Goal: Task Accomplishment & Management: Use online tool/utility

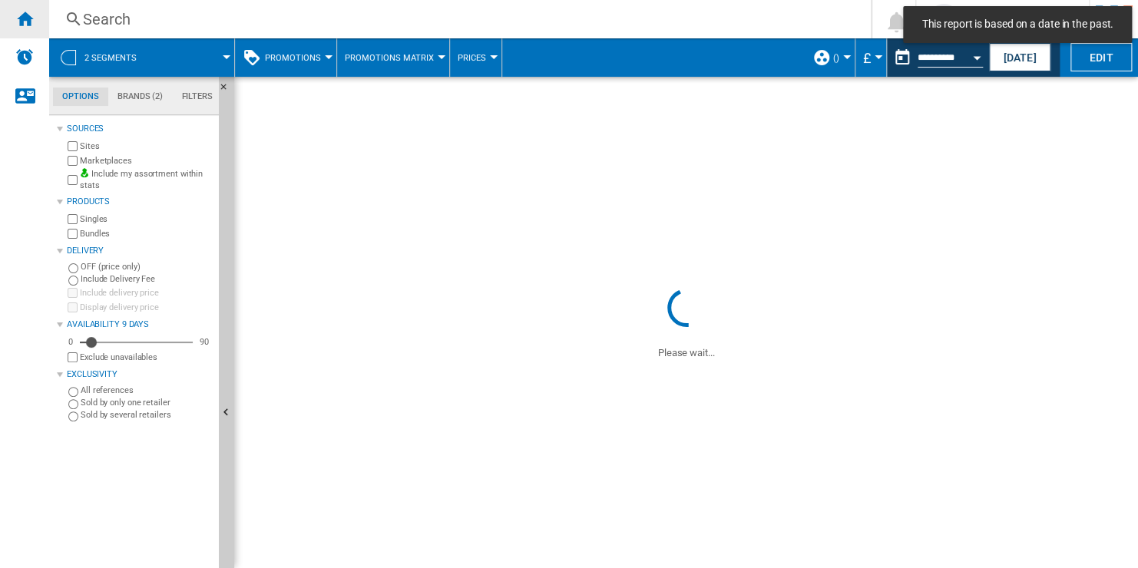
click at [20, 18] on ng-md-icon "Home" at bounding box center [24, 18] width 18 height 18
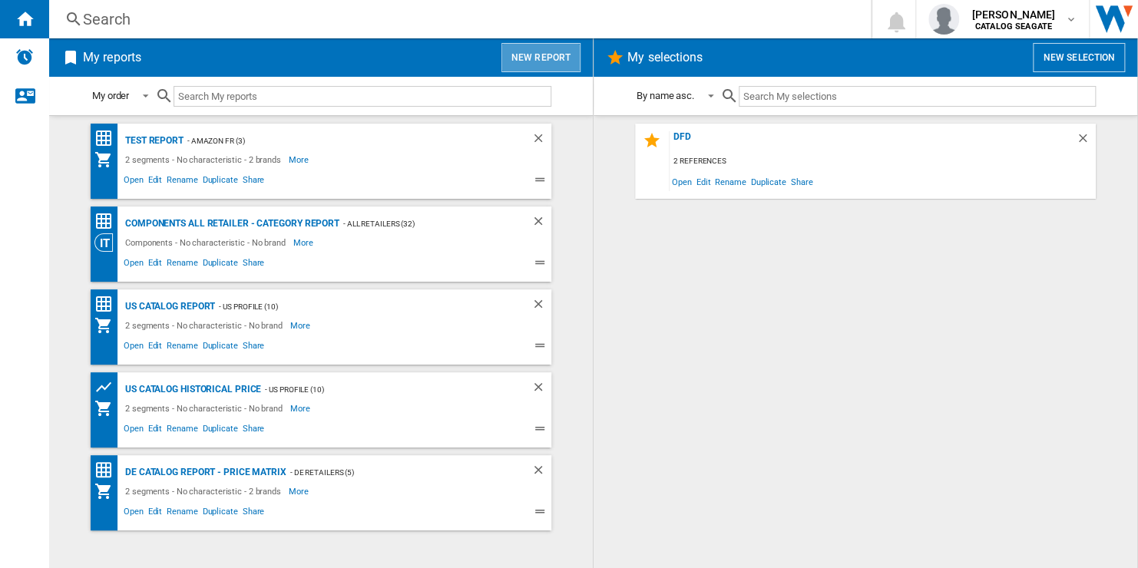
click at [544, 57] on button "New report" at bounding box center [540, 57] width 79 height 29
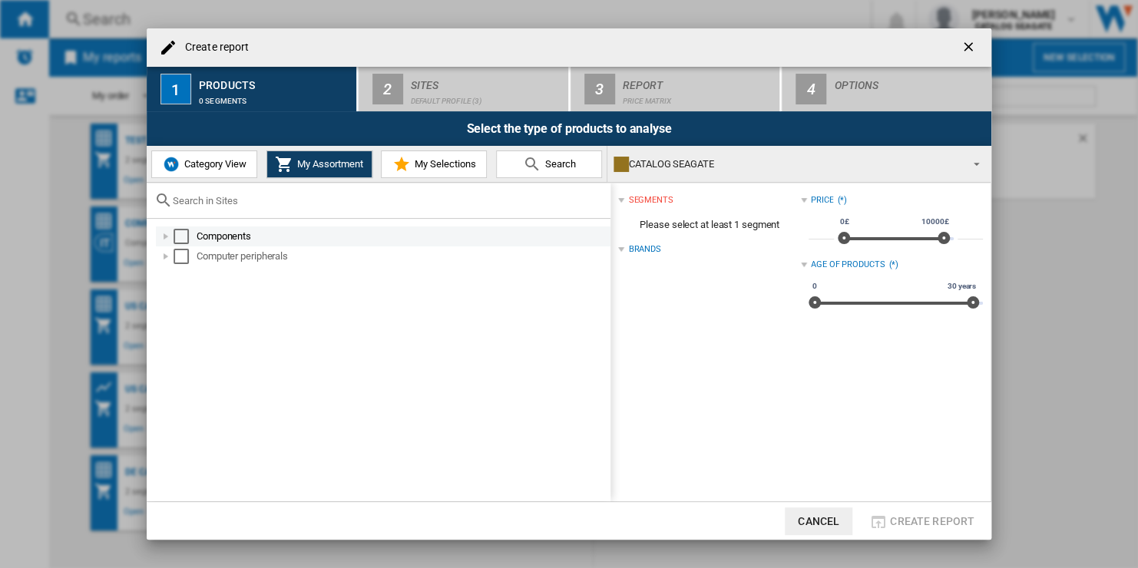
click at [179, 237] on div "Select" at bounding box center [181, 236] width 15 height 15
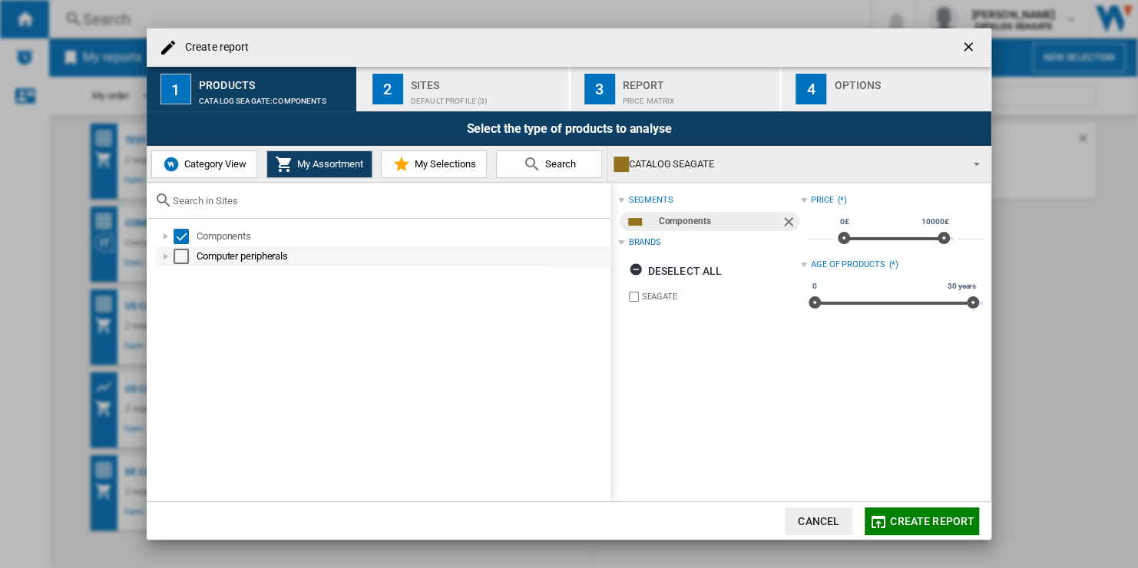
click at [181, 252] on div "Select" at bounding box center [181, 256] width 15 height 15
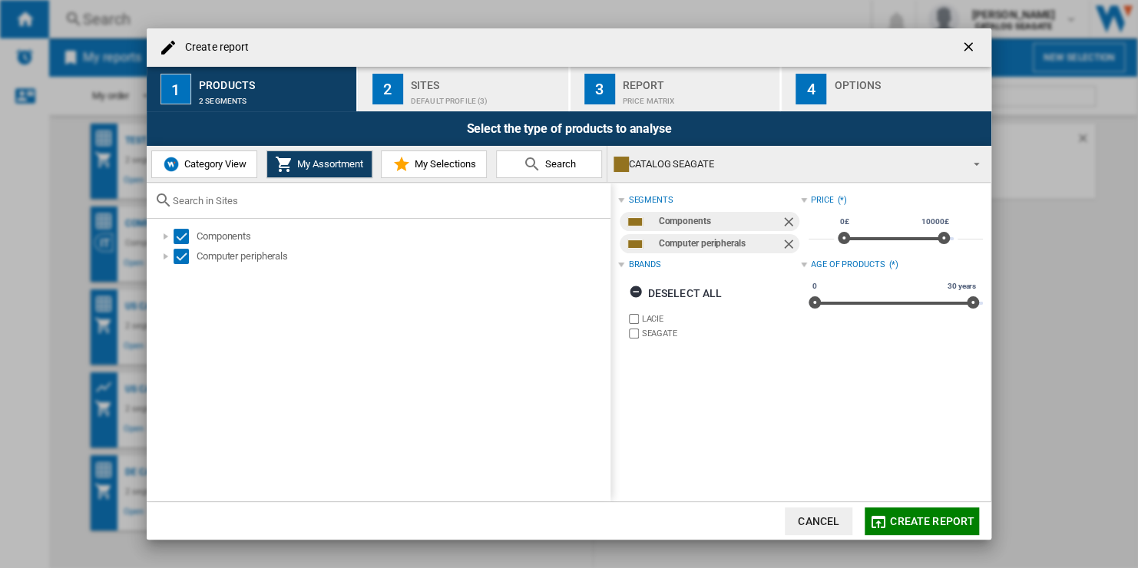
click at [458, 98] on div "Default profile (3)" at bounding box center [486, 97] width 151 height 16
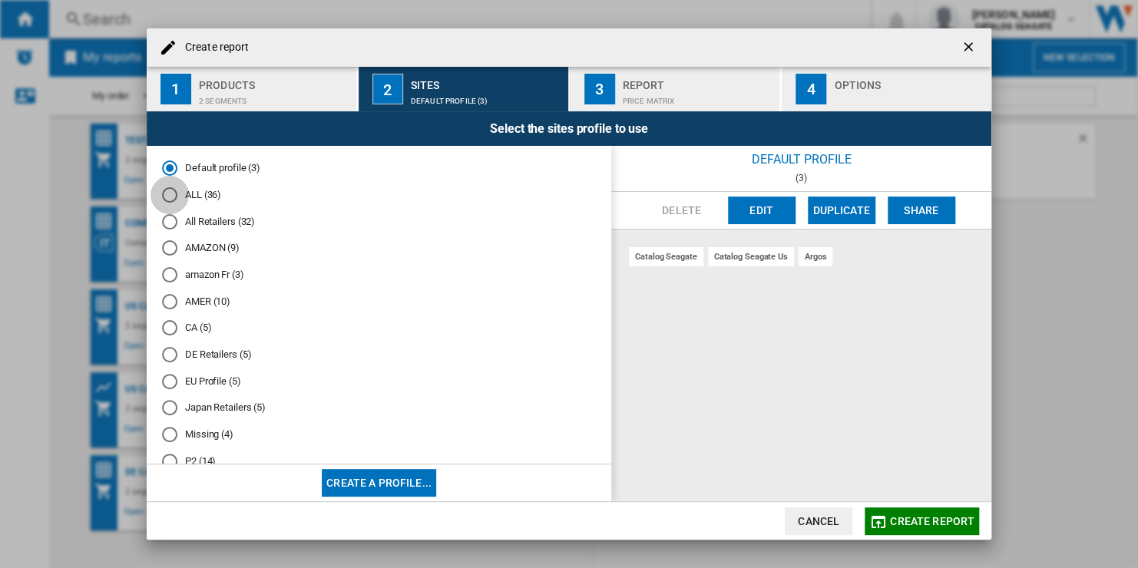
click at [167, 197] on div "ALL (36)" at bounding box center [169, 194] width 15 height 15
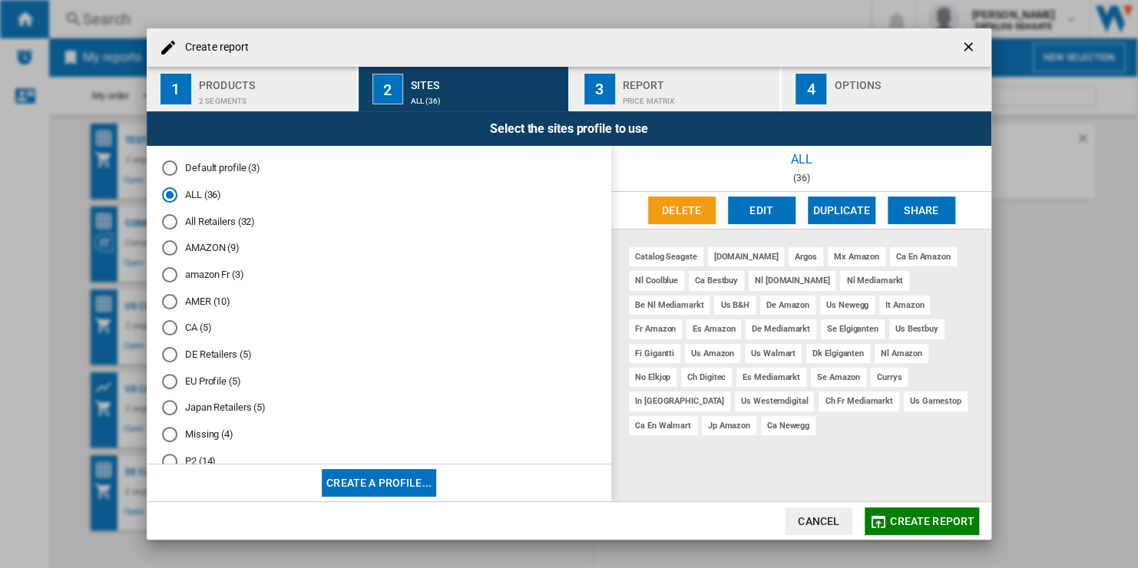
click at [920, 515] on span "Create report" at bounding box center [932, 521] width 84 height 12
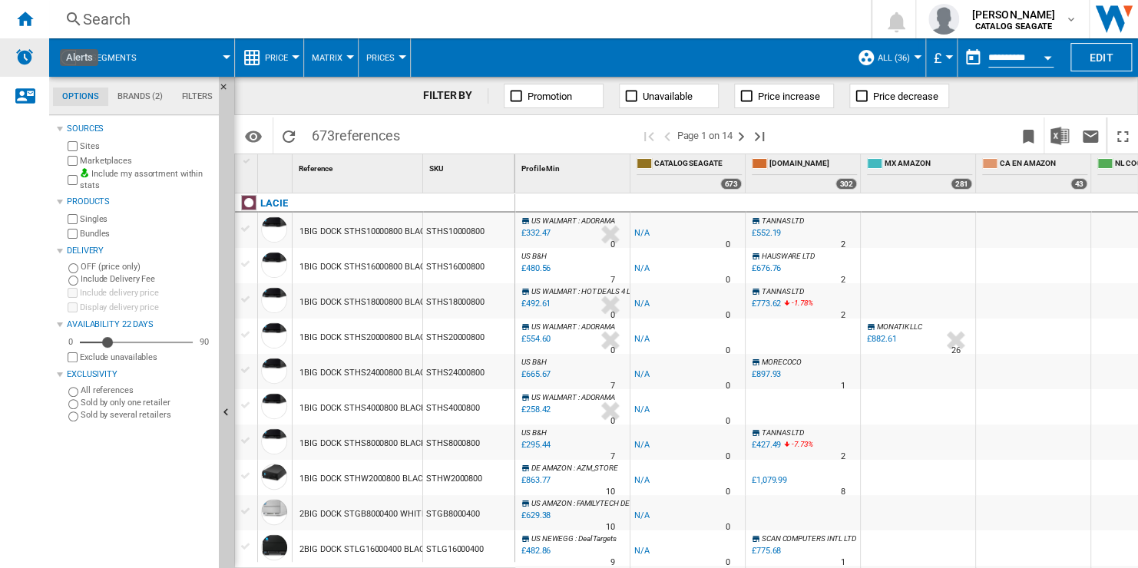
click at [24, 54] on img "Alerts" at bounding box center [24, 57] width 18 height 18
click at [704, 166] on span "CATALOG SEAGATE" at bounding box center [698, 164] width 88 height 13
click at [1047, 52] on button "Open calendar" at bounding box center [1048, 55] width 28 height 28
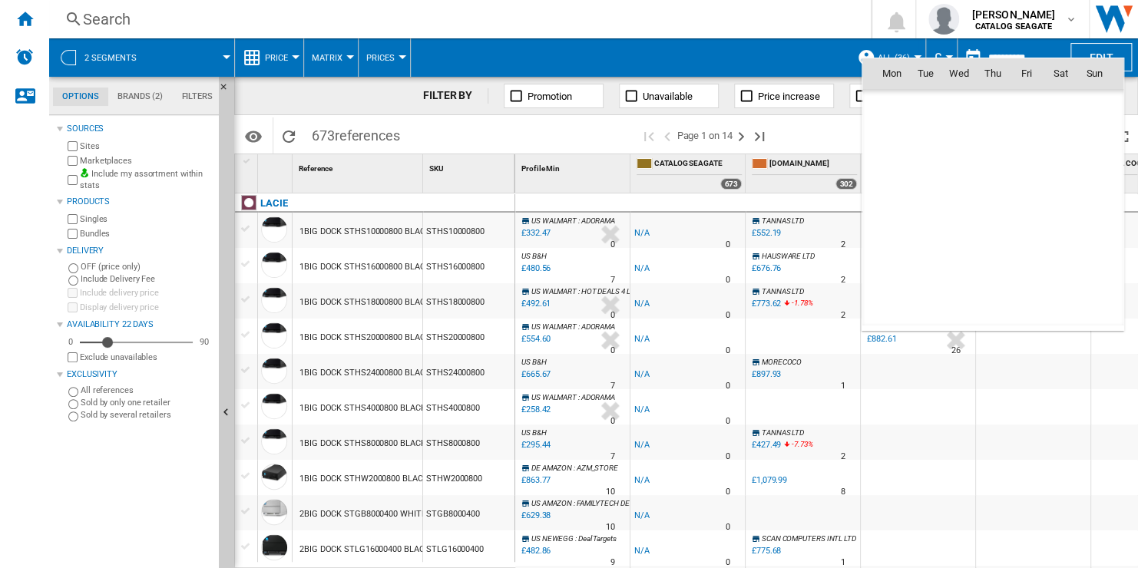
scroll to position [7326, 0]
click at [986, 140] on span "7" at bounding box center [993, 140] width 31 height 31
type input "**********"
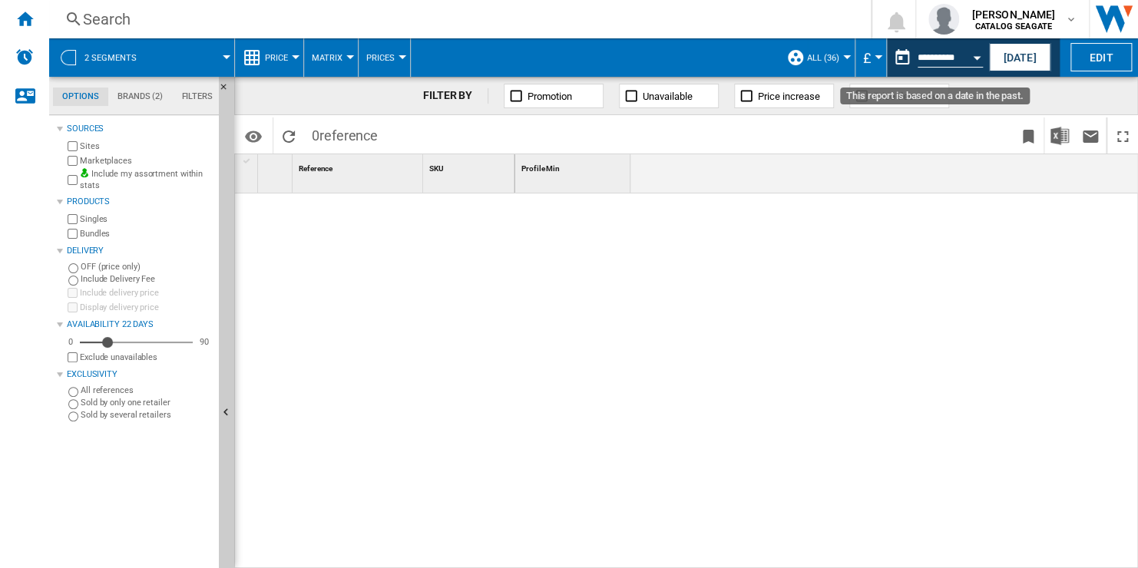
click at [978, 57] on div "Open calendar" at bounding box center [977, 58] width 8 height 4
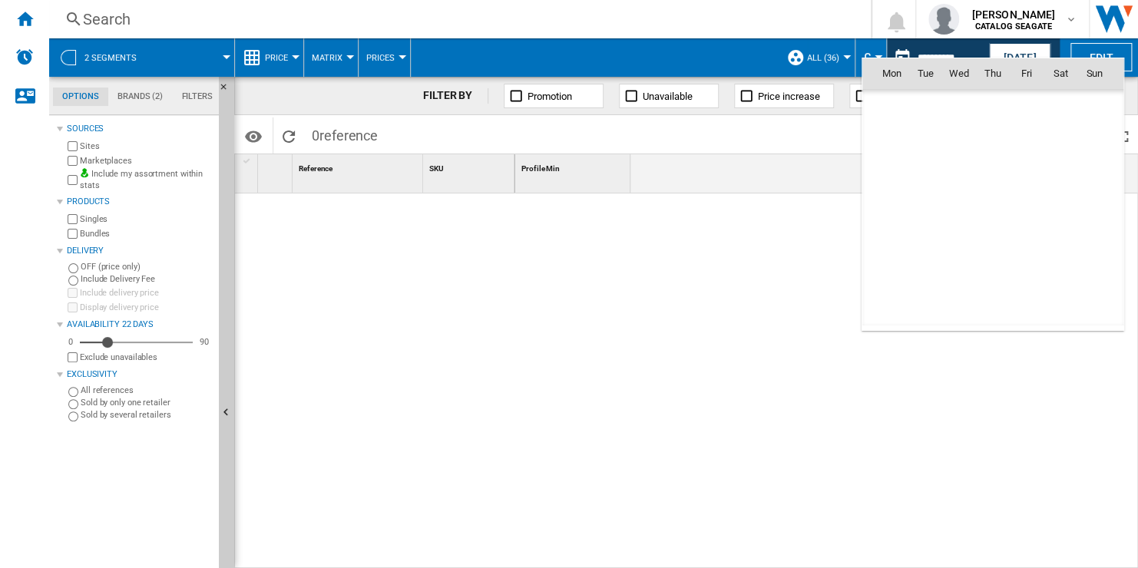
scroll to position [7326, 0]
click at [893, 203] on span "18" at bounding box center [891, 208] width 31 height 31
type input "**********"
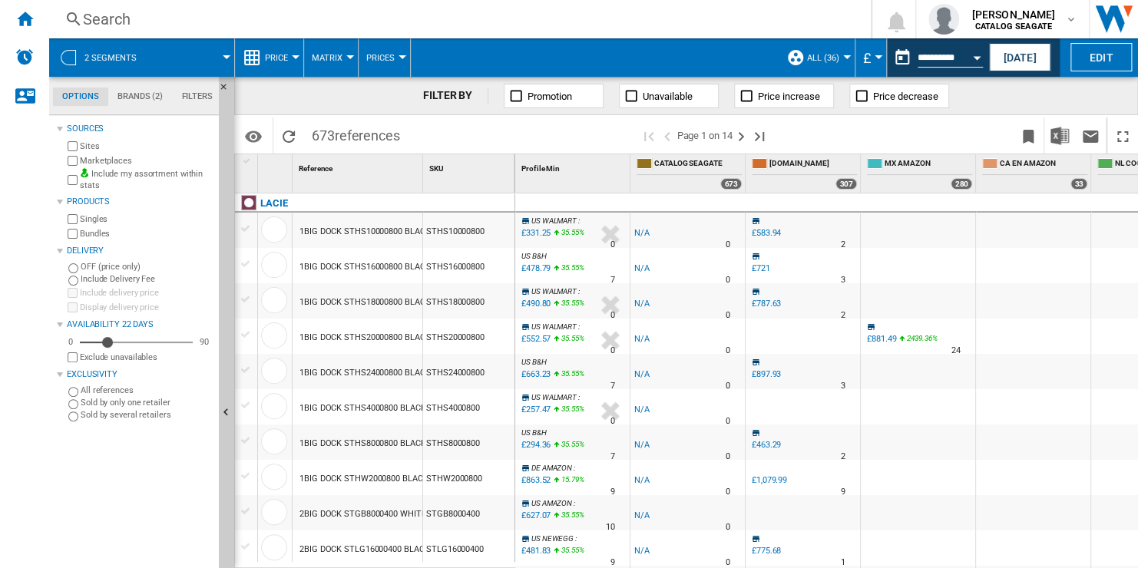
click at [674, 92] on span "Unavailable" at bounding box center [668, 97] width 50 height 12
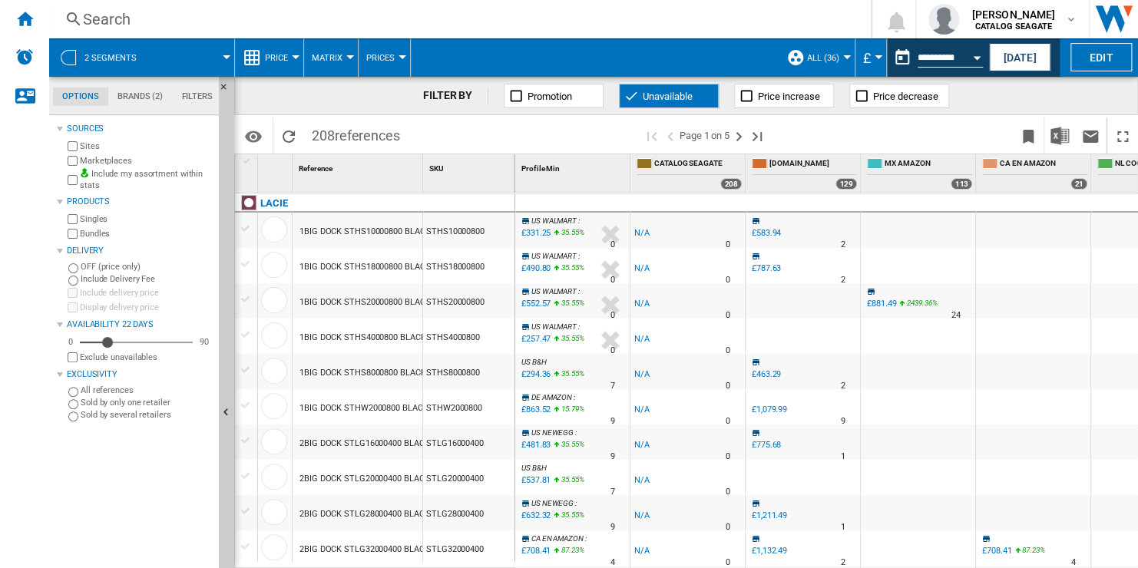
click at [157, 176] on label "Include my assortment within stats" at bounding box center [146, 180] width 133 height 24
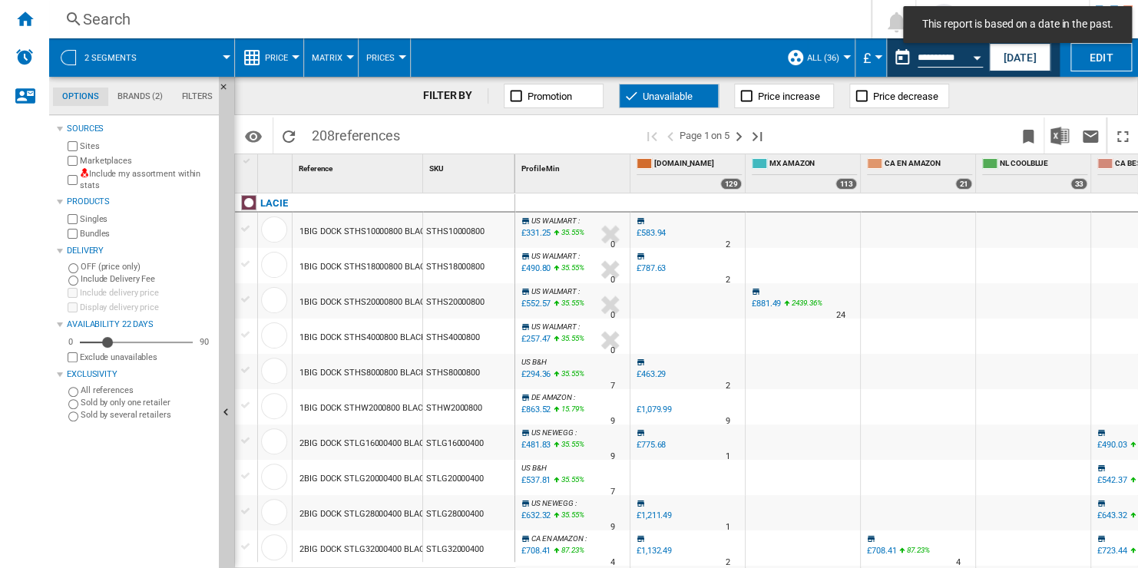
click at [700, 376] on div "-1.0 % £463.29 % N/A 2" at bounding box center [688, 375] width 108 height 35
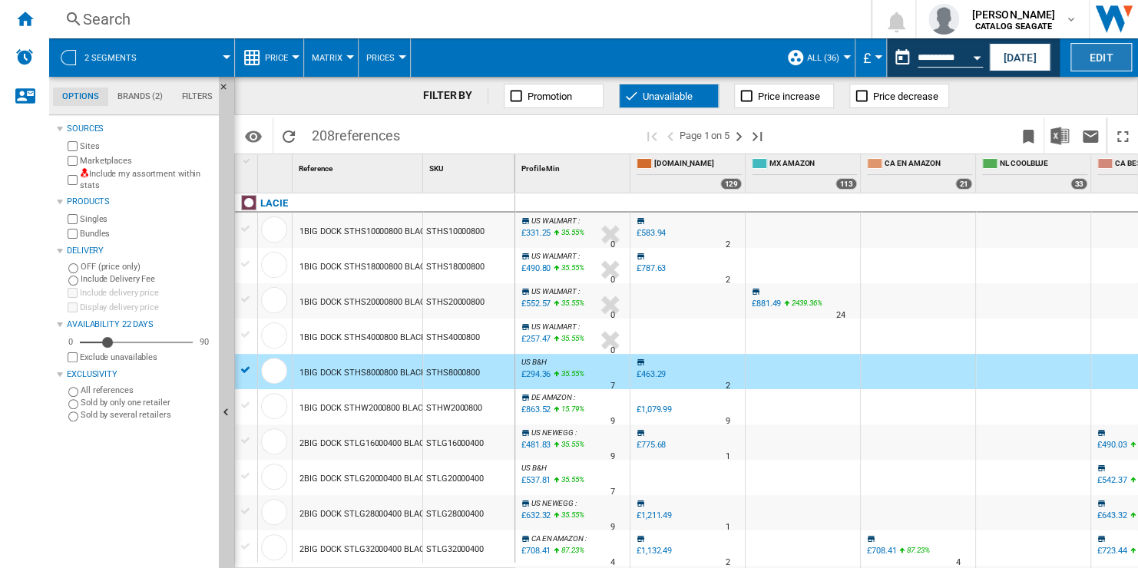
click at [1116, 58] on button "Edit" at bounding box center [1100, 57] width 61 height 28
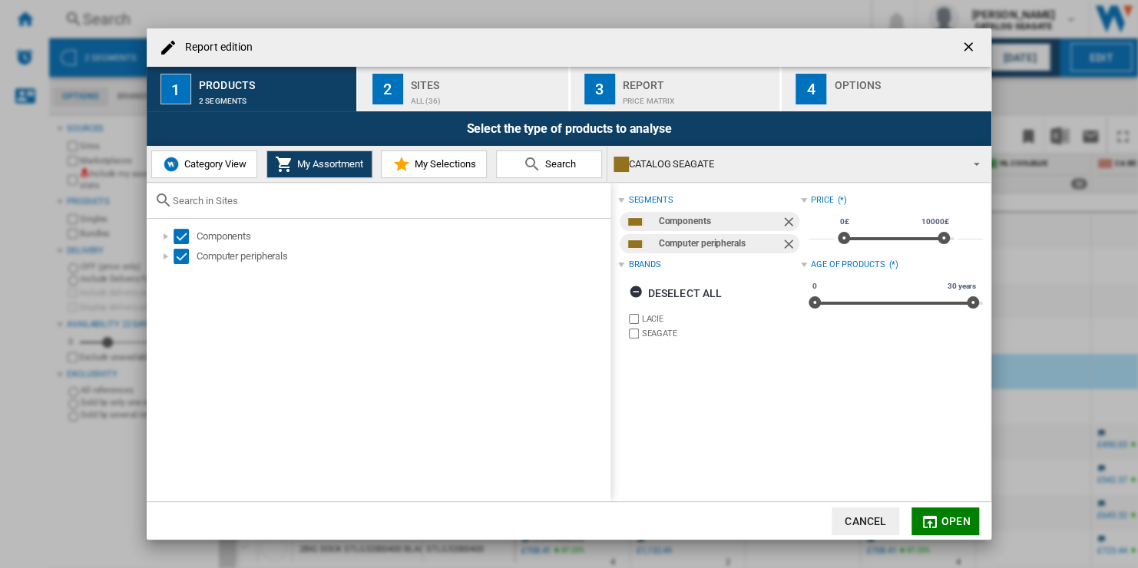
click at [698, 95] on div "Price Matrix" at bounding box center [698, 97] width 151 height 16
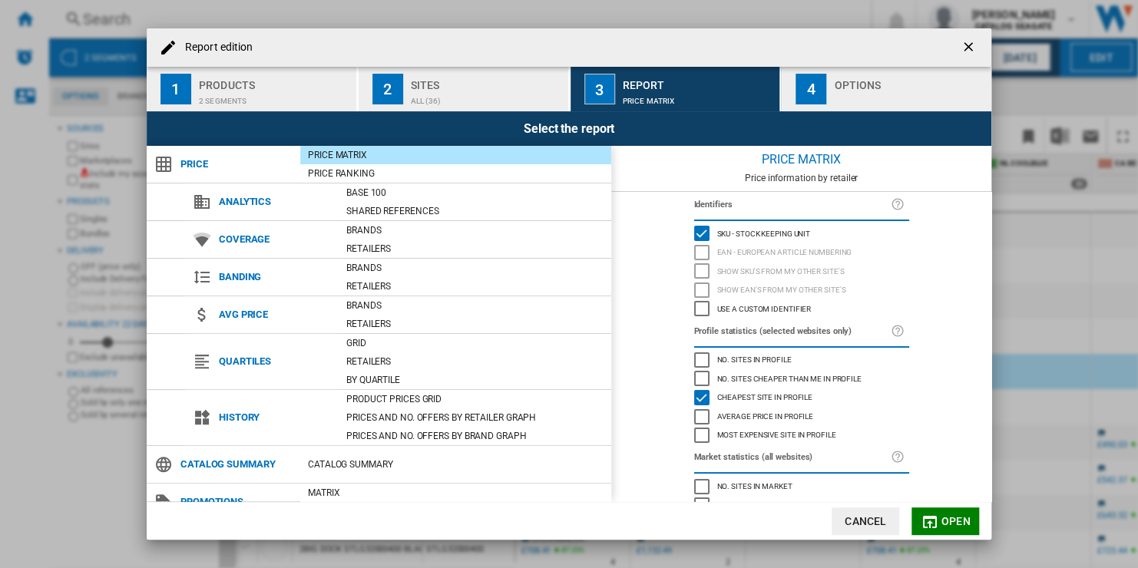
click at [784, 436] on span "Most expensive site in profile" at bounding box center [776, 434] width 119 height 11
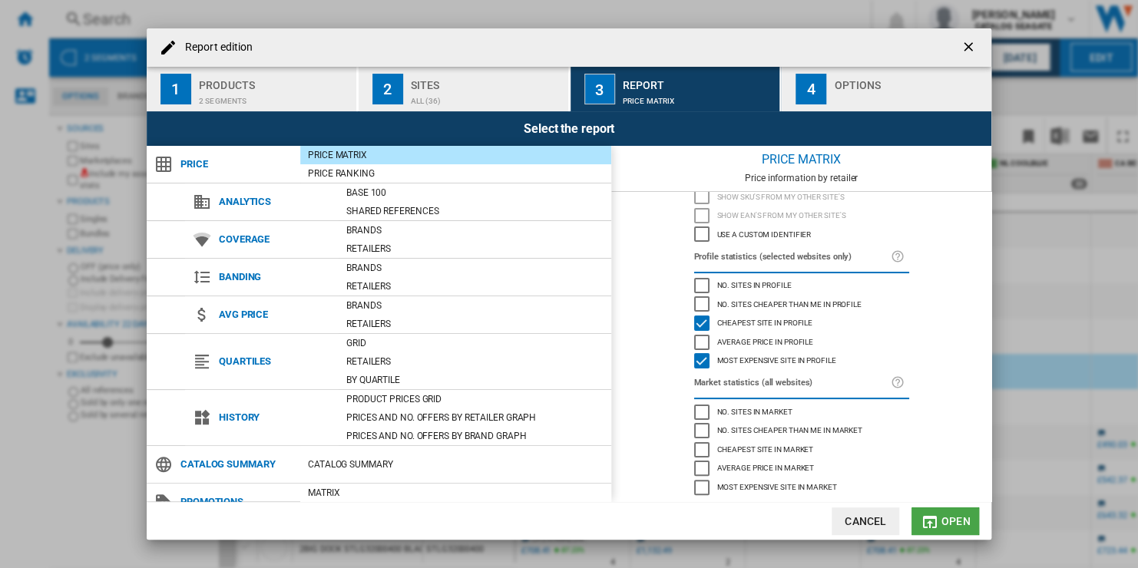
click at [951, 524] on span "Open" at bounding box center [955, 521] width 29 height 12
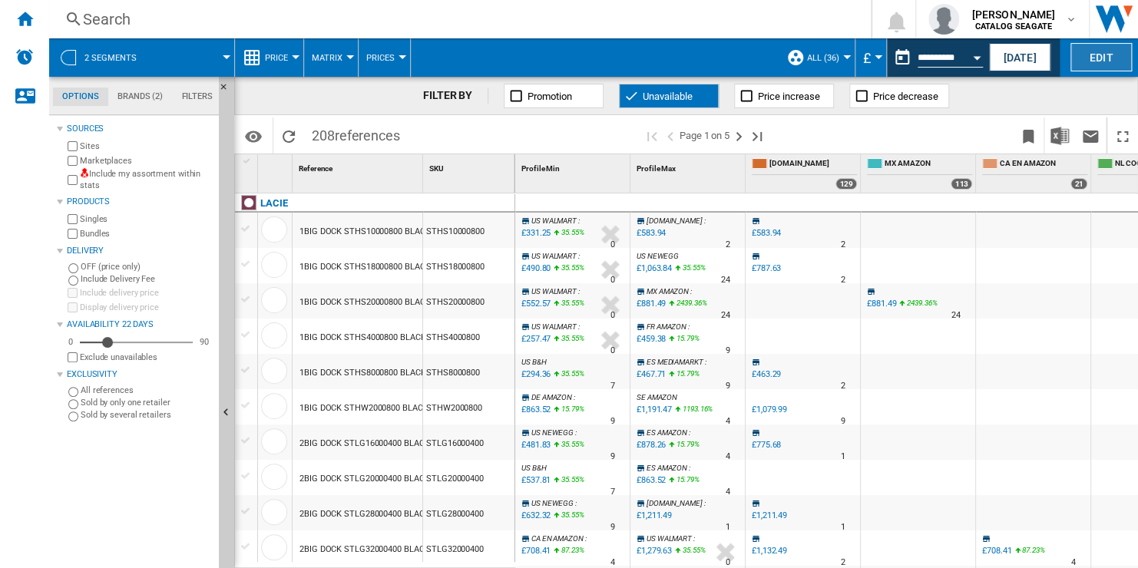
click at [1098, 61] on button "Edit" at bounding box center [1100, 57] width 61 height 28
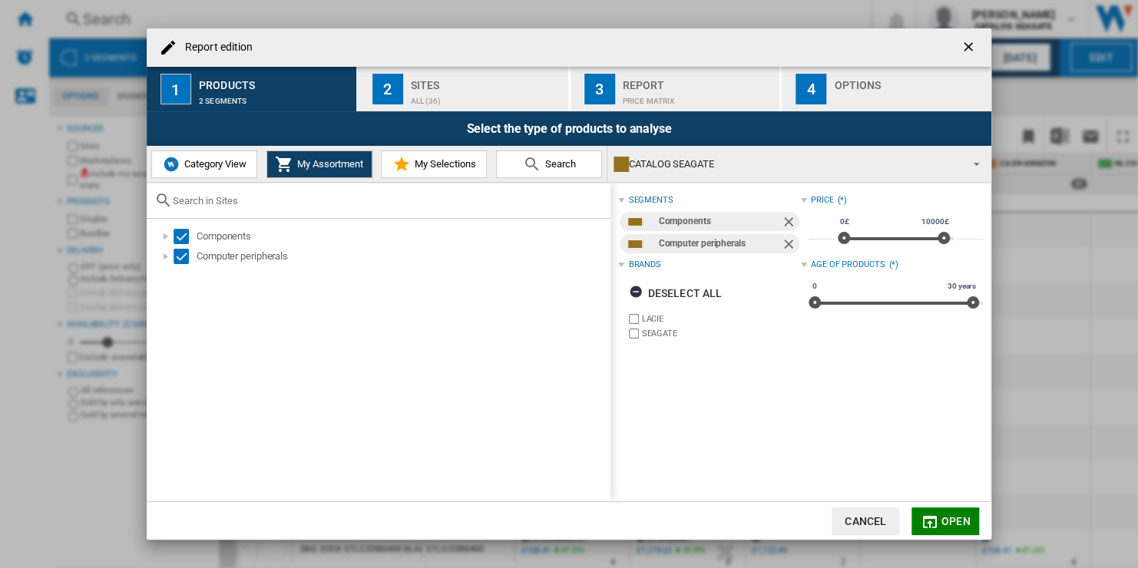
click at [709, 102] on div "Price Matrix" at bounding box center [698, 97] width 151 height 16
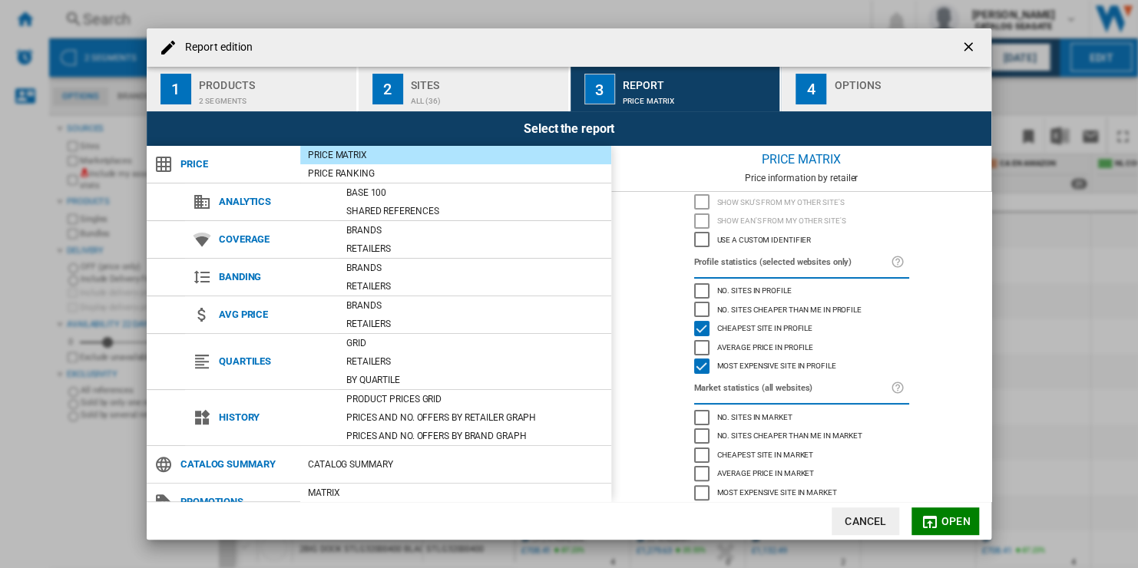
scroll to position [74, 0]
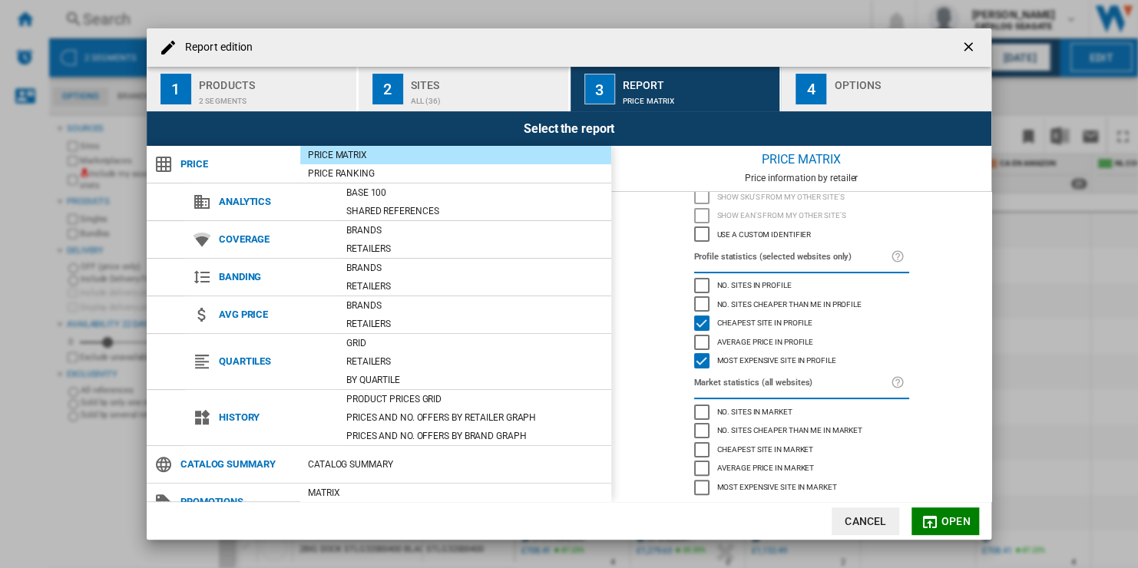
click at [756, 410] on span "No. sites in market" at bounding box center [754, 410] width 75 height 11
click at [799, 429] on span "No. sites cheaper than me in market" at bounding box center [790, 429] width 146 height 11
click at [799, 452] on span "Cheapest site in market" at bounding box center [765, 448] width 97 height 11
click at [782, 436] on div "No. sites cheaper than me in market" at bounding box center [788, 430] width 150 height 15
click at [781, 415] on span "No. sites in market" at bounding box center [754, 410] width 75 height 11
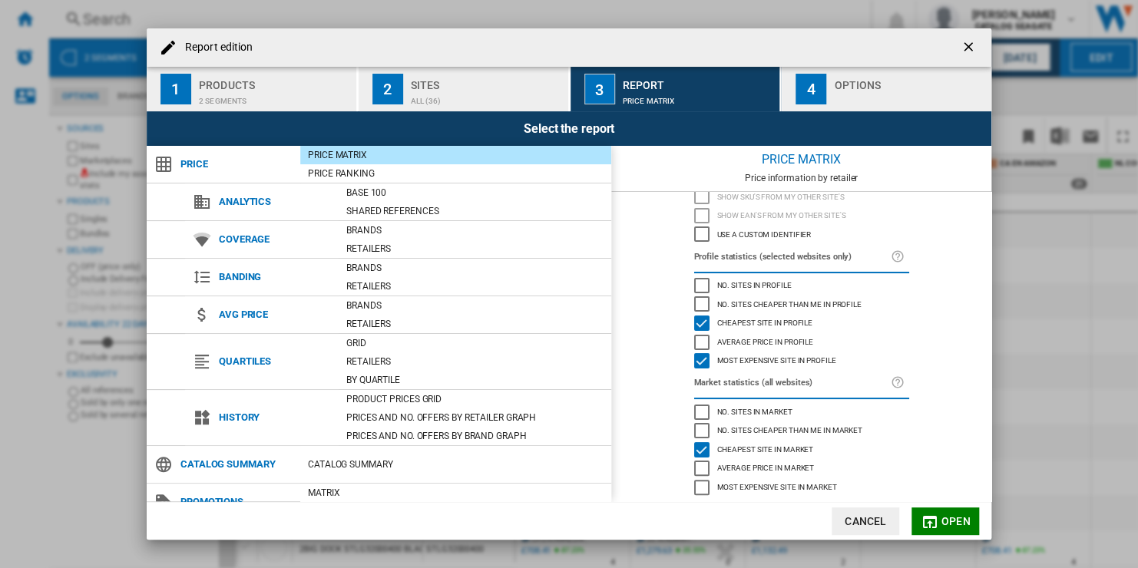
click at [949, 518] on span "Open" at bounding box center [955, 521] width 29 height 12
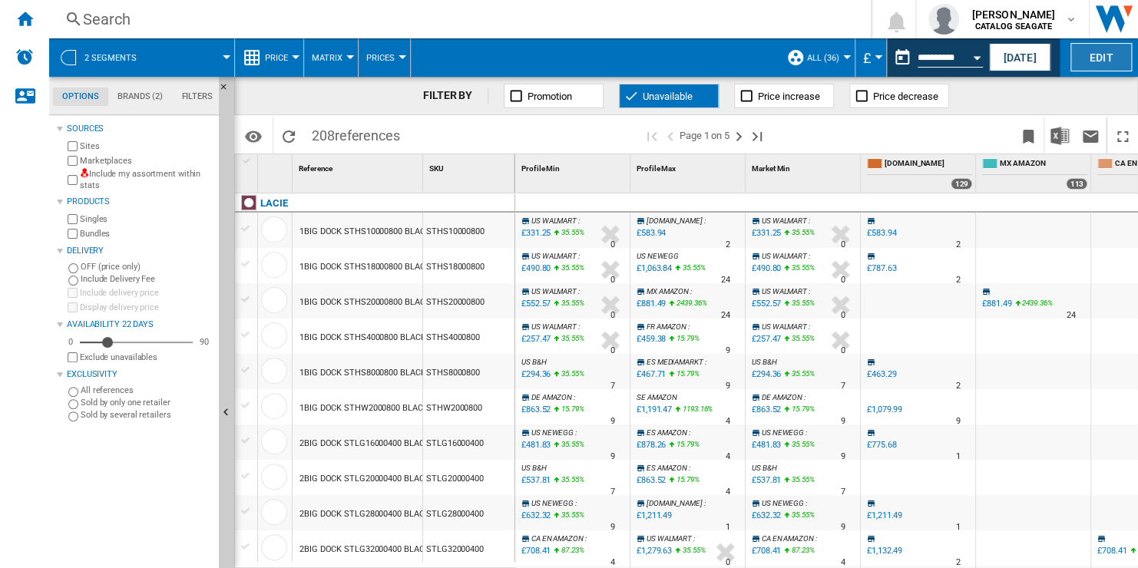
click at [1104, 55] on button "Edit" at bounding box center [1100, 57] width 61 height 28
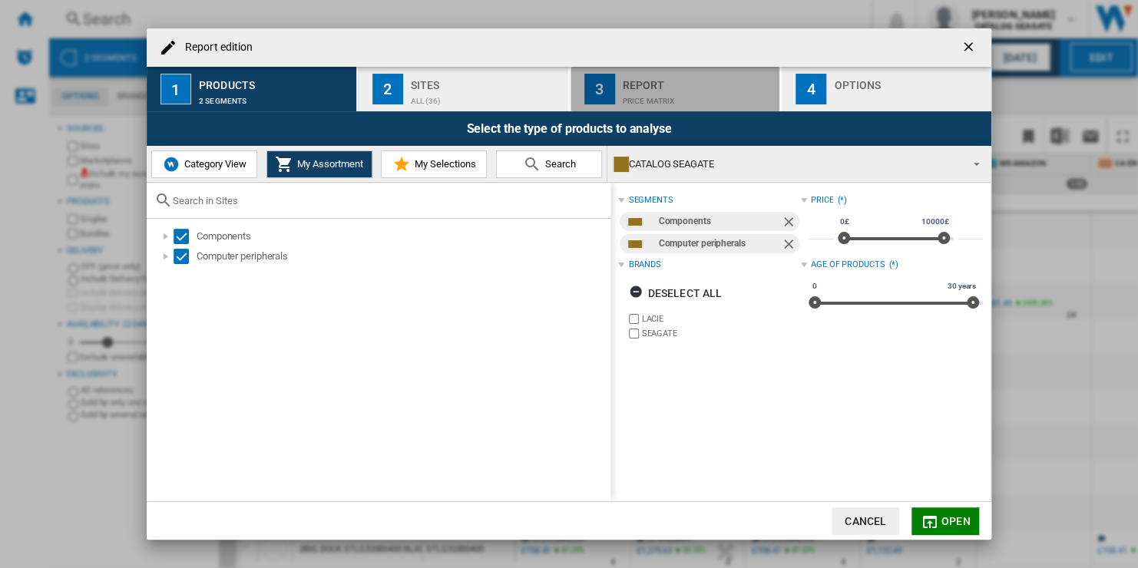
click at [728, 98] on div "Price Matrix" at bounding box center [698, 97] width 151 height 16
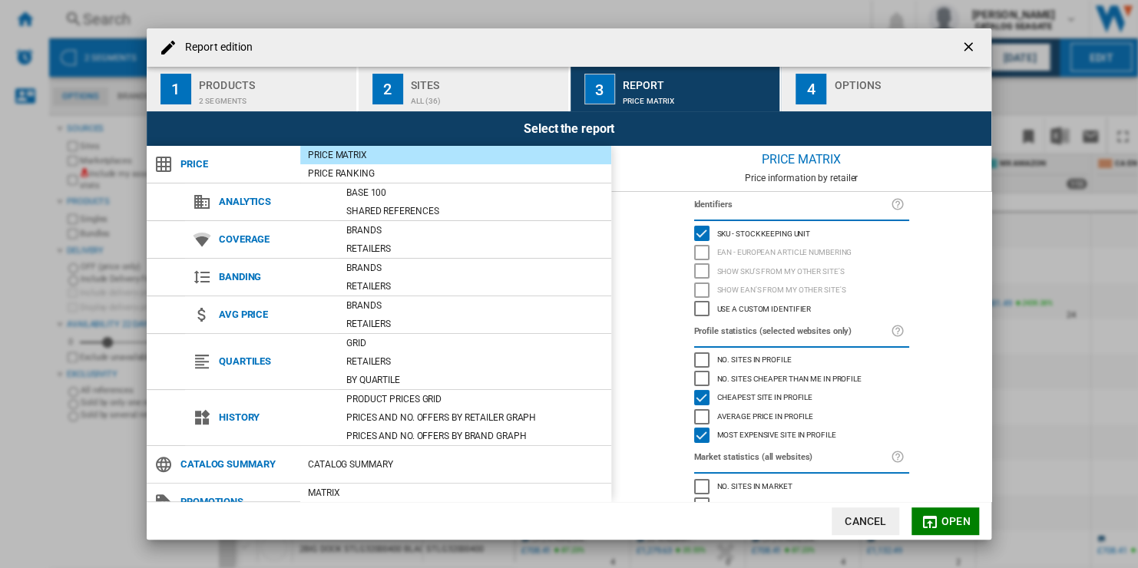
scroll to position [74, 0]
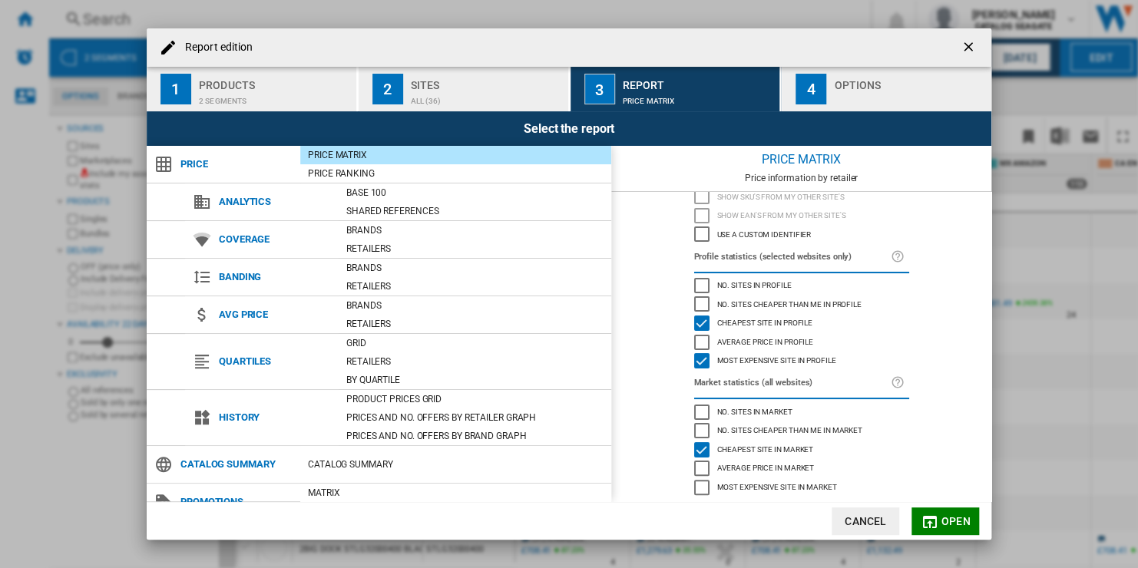
click at [809, 356] on span "Most expensive site in profile" at bounding box center [776, 359] width 119 height 11
click at [468, 179] on div "Price Ranking" at bounding box center [455, 173] width 311 height 15
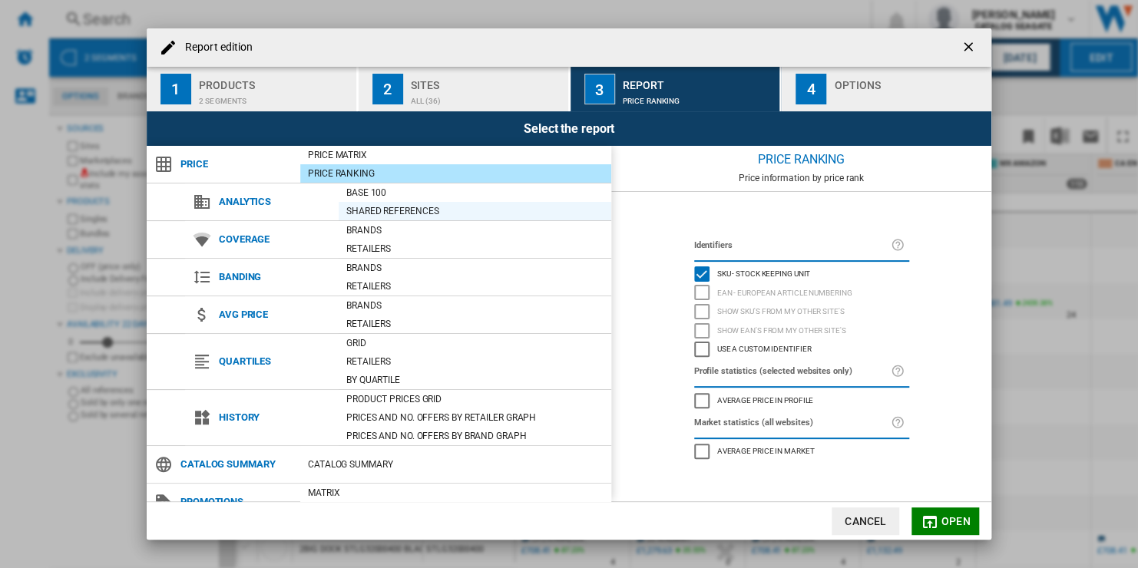
click at [459, 214] on div "Shared references" at bounding box center [475, 210] width 273 height 15
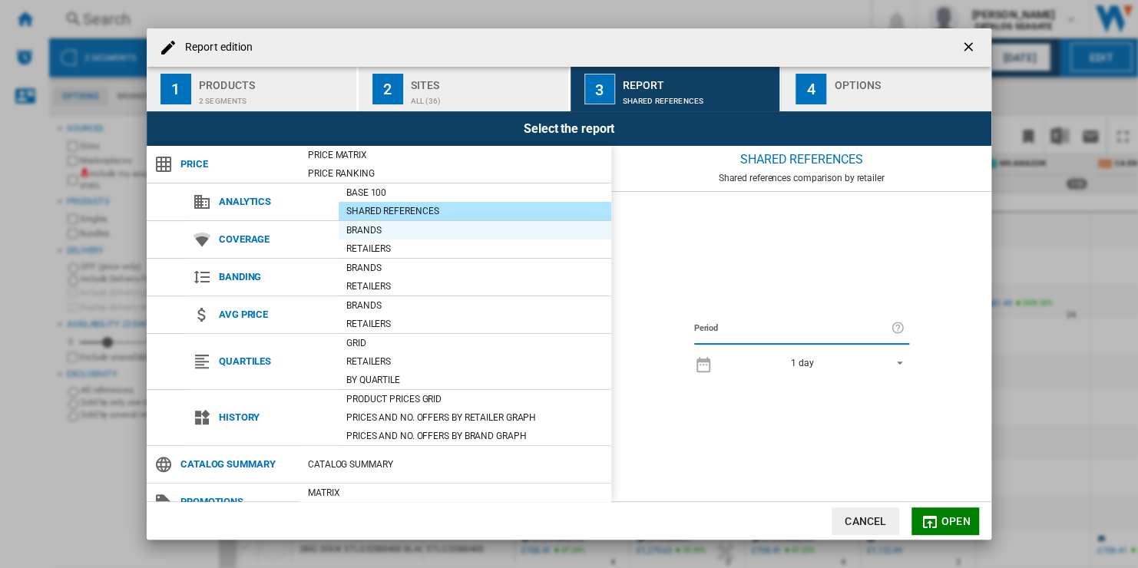
click at [452, 233] on div "Brands" at bounding box center [475, 230] width 273 height 15
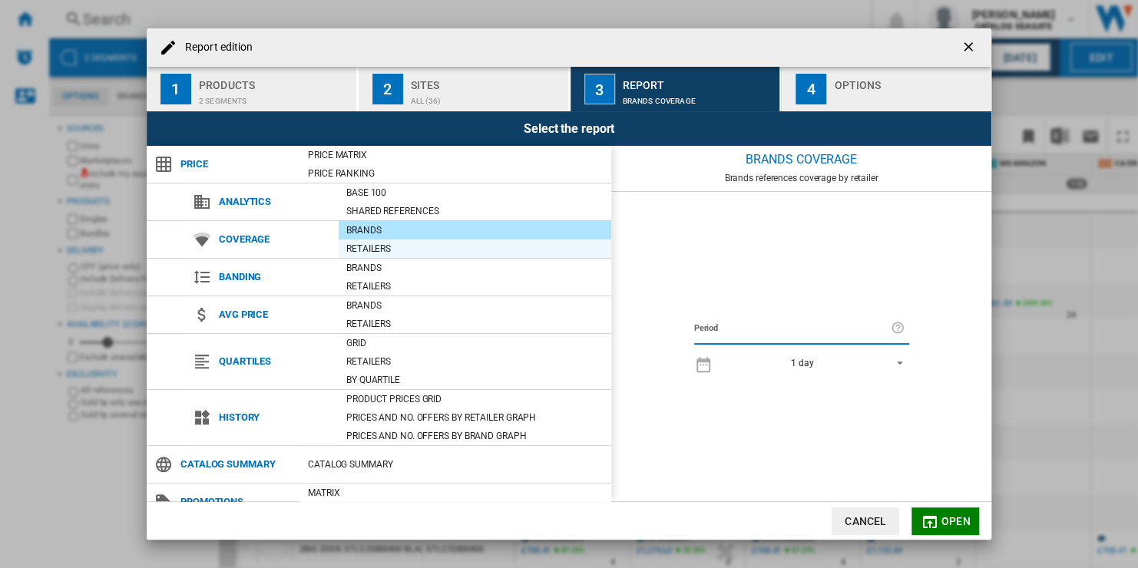
click at [457, 242] on div "Retailers" at bounding box center [475, 248] width 273 height 15
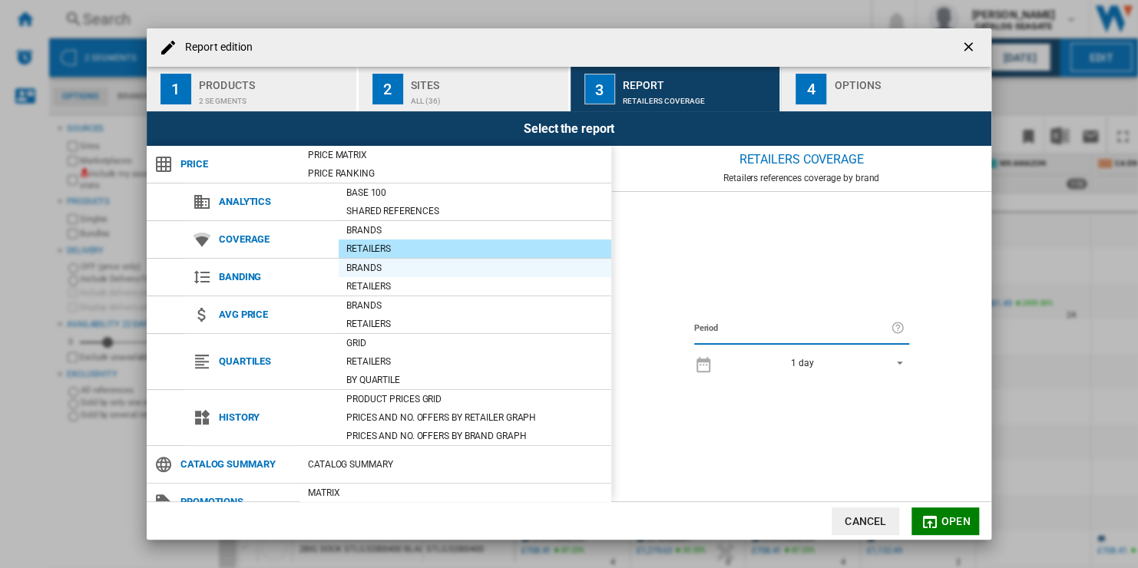
click at [454, 270] on div "Brands" at bounding box center [475, 267] width 273 height 15
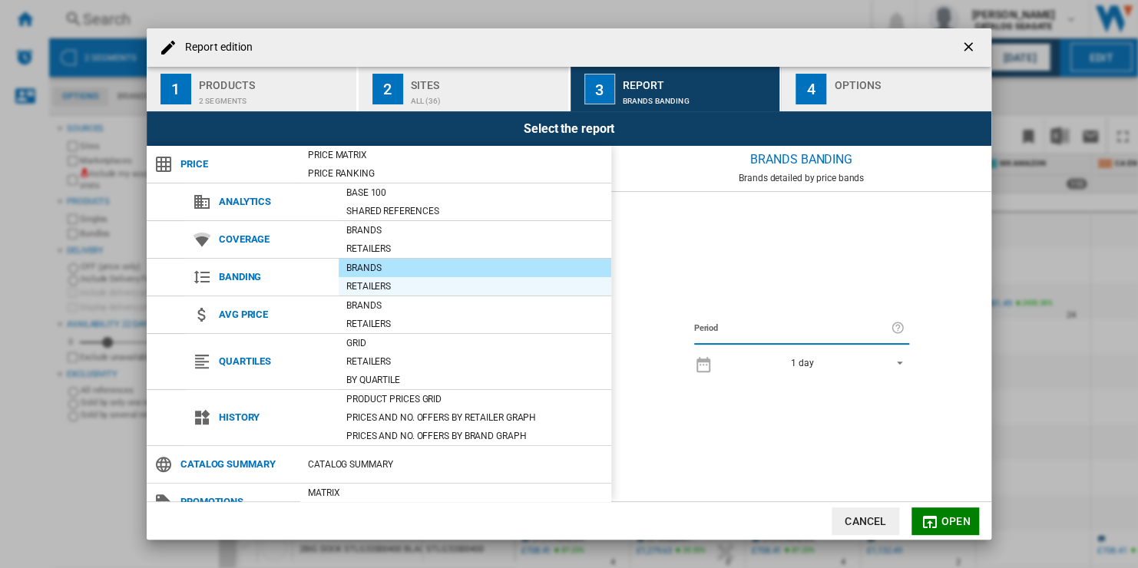
click at [454, 286] on div "Retailers" at bounding box center [475, 286] width 273 height 15
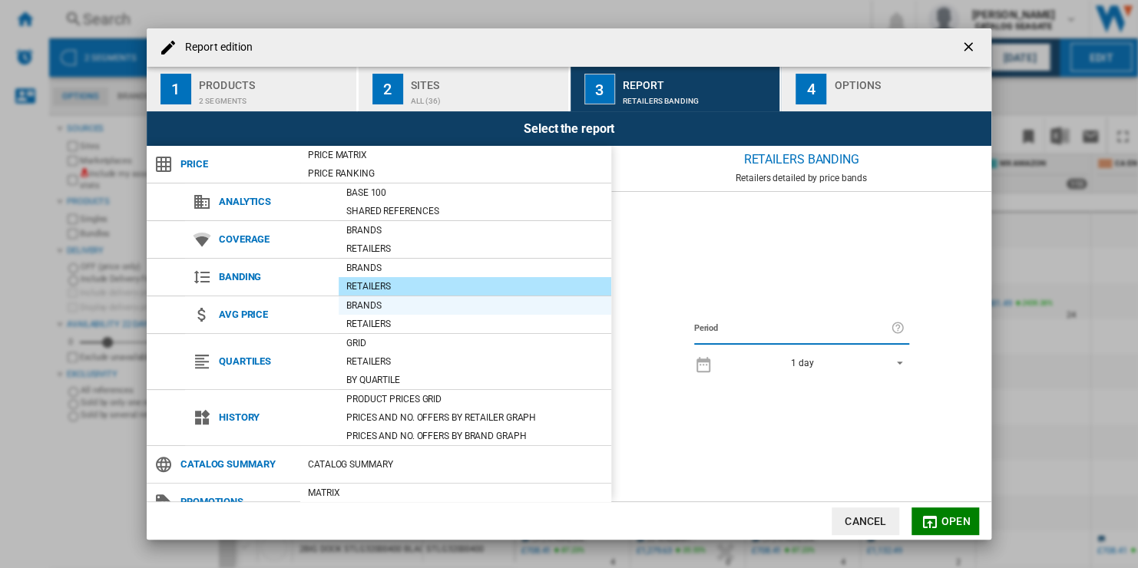
click at [452, 308] on div "Brands" at bounding box center [475, 305] width 273 height 15
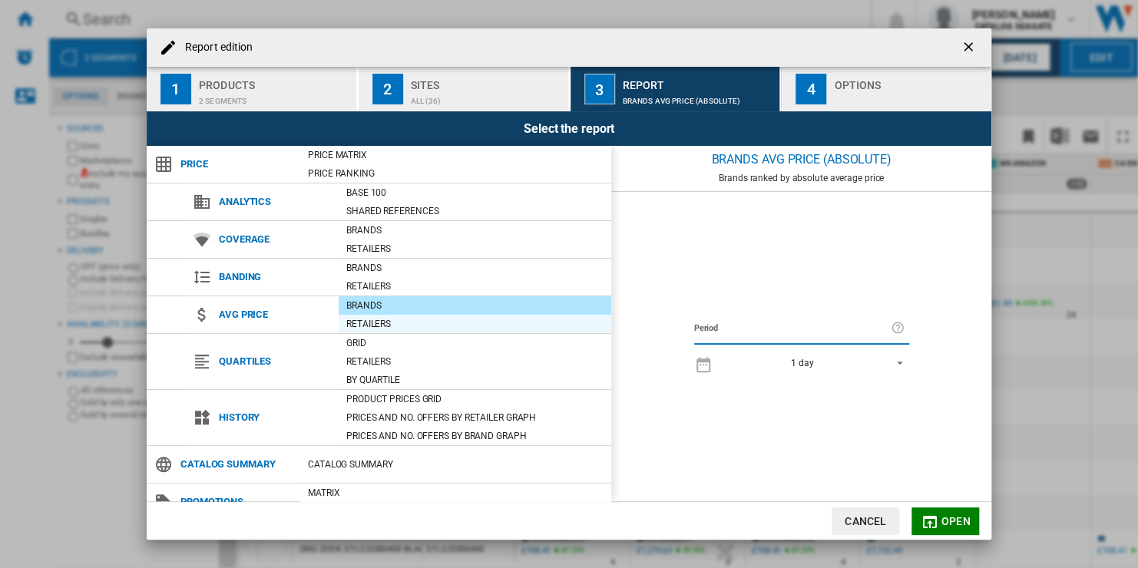
click at [452, 319] on div "Retailers" at bounding box center [475, 323] width 273 height 15
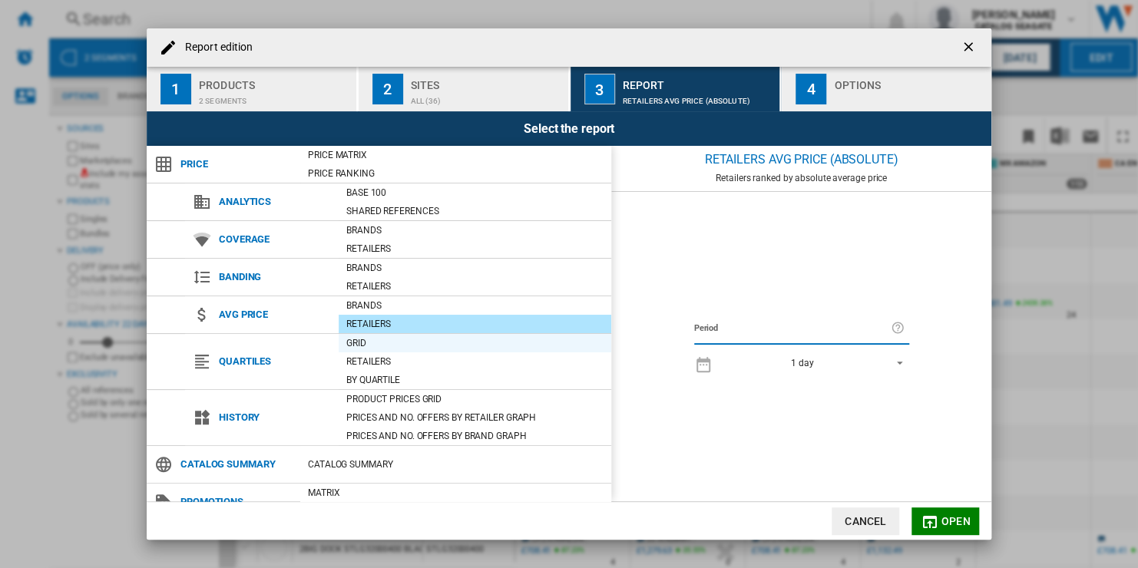
click at [449, 345] on div "Grid" at bounding box center [475, 343] width 273 height 15
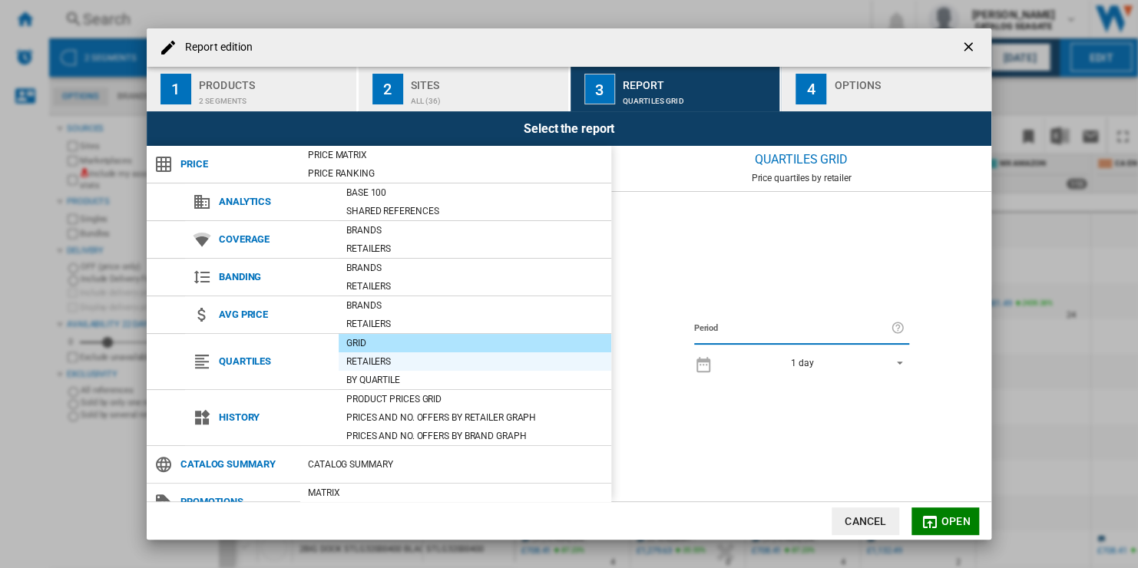
click at [450, 369] on div "Retailers" at bounding box center [475, 361] width 273 height 18
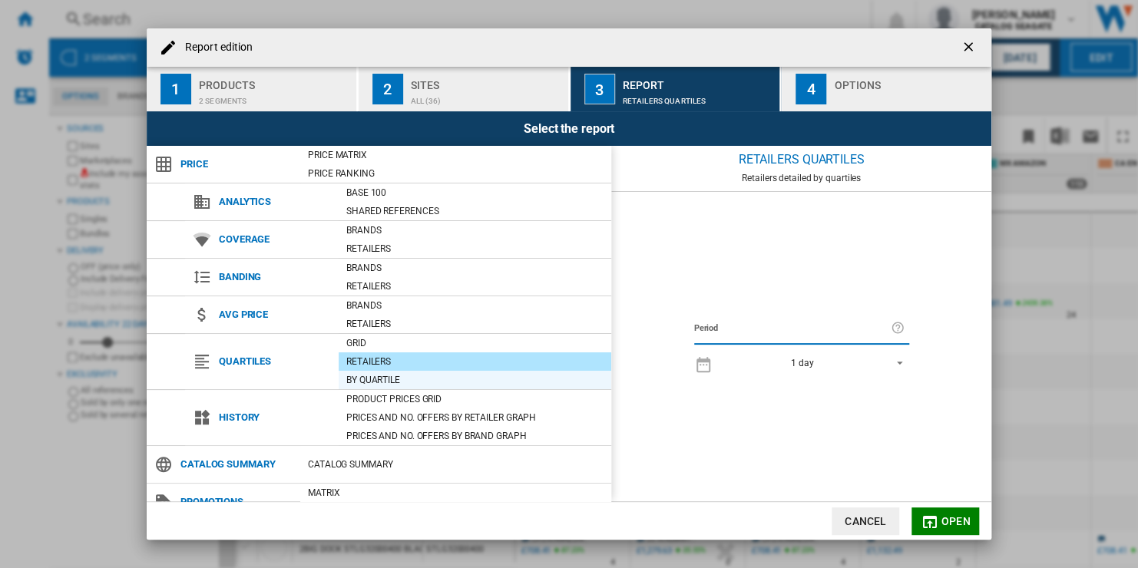
click at [450, 377] on div "By quartile" at bounding box center [475, 379] width 273 height 15
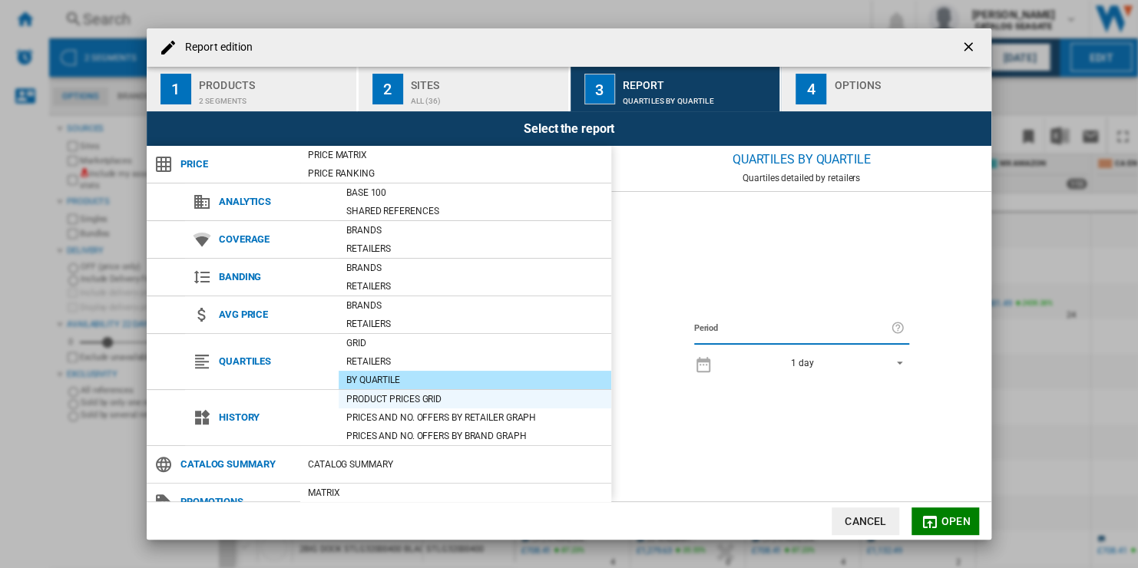
click at [455, 399] on div "Product prices grid" at bounding box center [475, 399] width 273 height 15
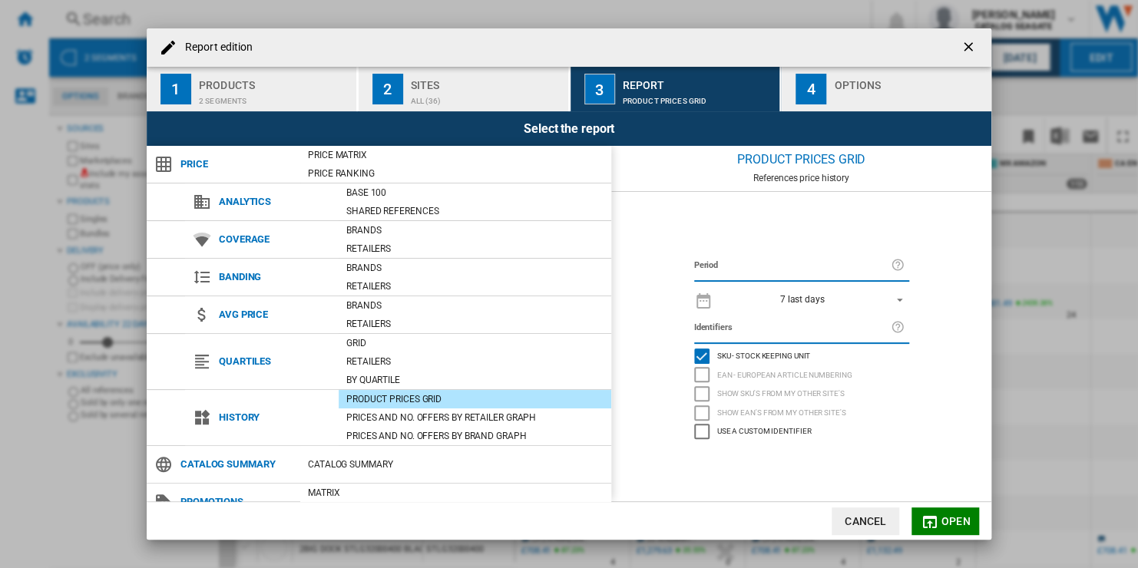
click at [790, 430] on span "Use a custom identifier" at bounding box center [764, 430] width 94 height 11
click at [789, 359] on span "SKU - Stock Keeping Unit" at bounding box center [764, 354] width 94 height 11
click at [793, 359] on span "SKU - Stock Keeping Unit" at bounding box center [764, 354] width 94 height 11
click at [787, 433] on span "Use a custom identifier" at bounding box center [764, 430] width 94 height 11
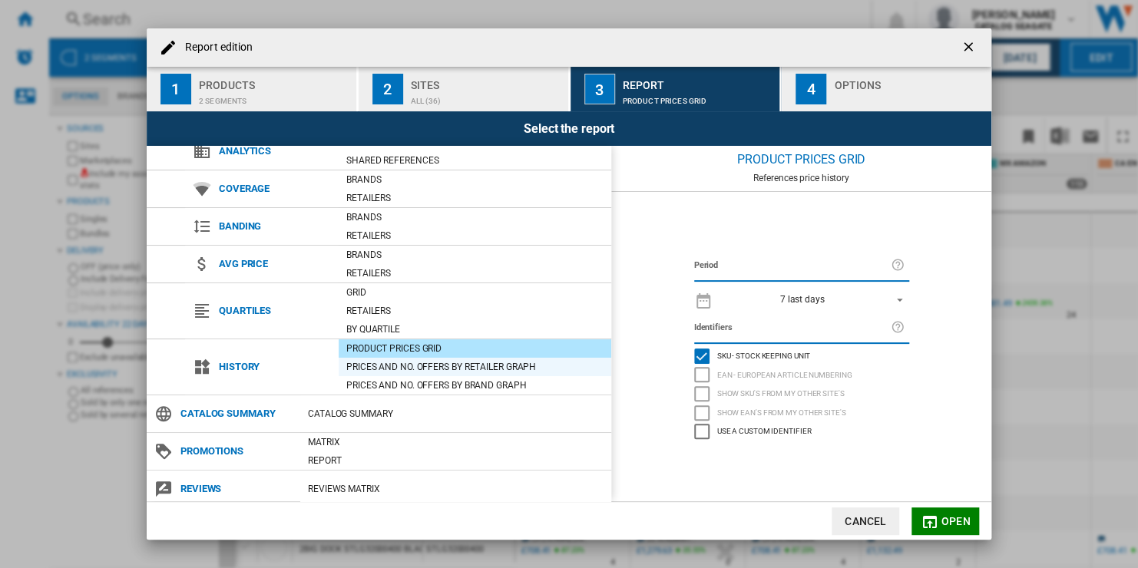
scroll to position [55, 0]
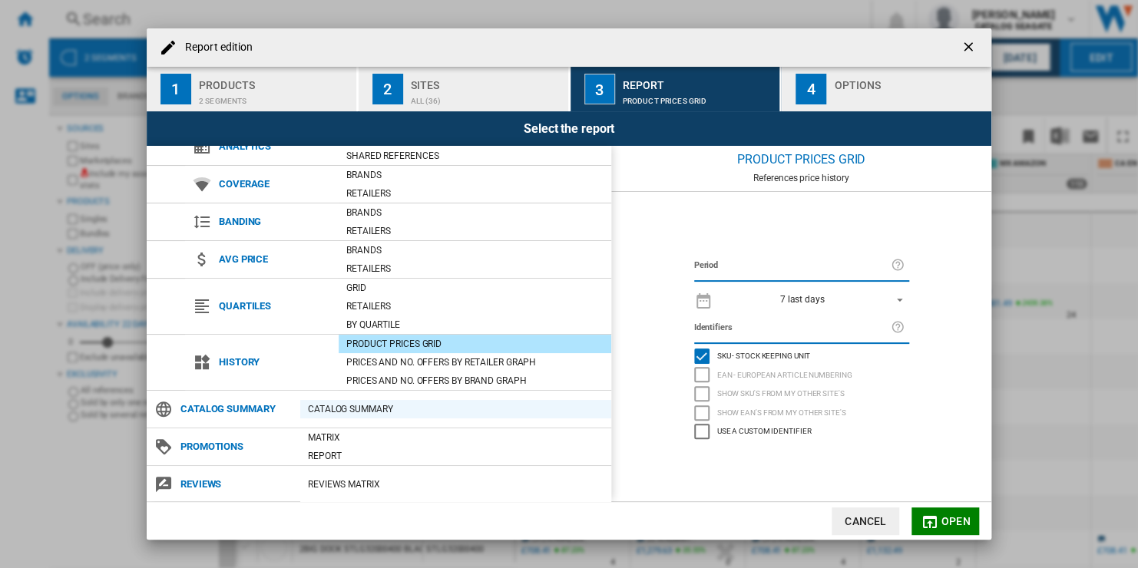
click at [446, 402] on div "Catalog Summary" at bounding box center [455, 409] width 311 height 15
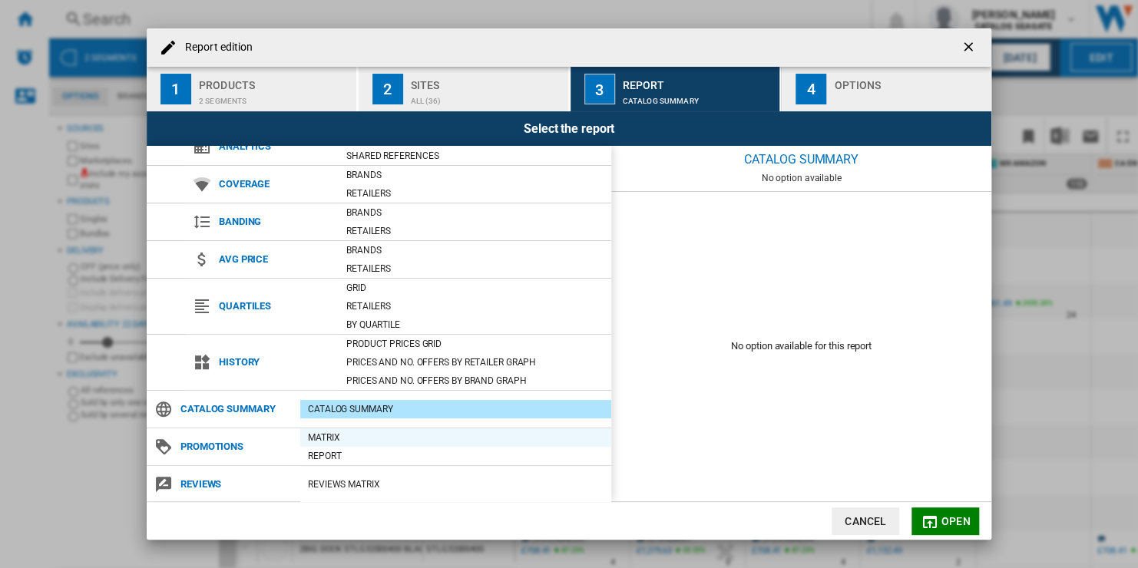
click at [446, 436] on div "Matrix" at bounding box center [455, 437] width 311 height 15
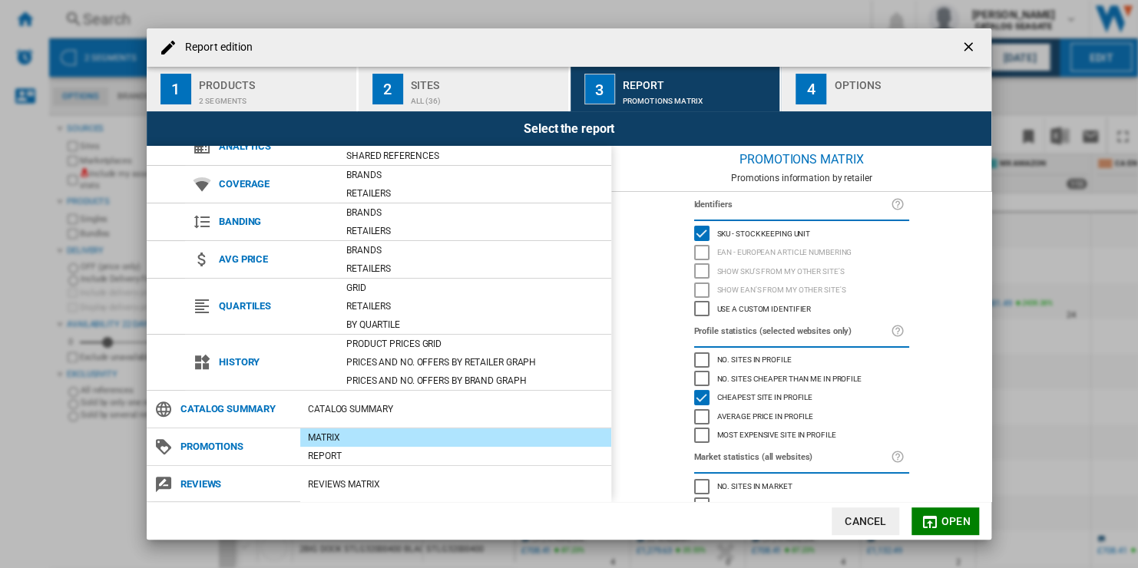
scroll to position [74, 0]
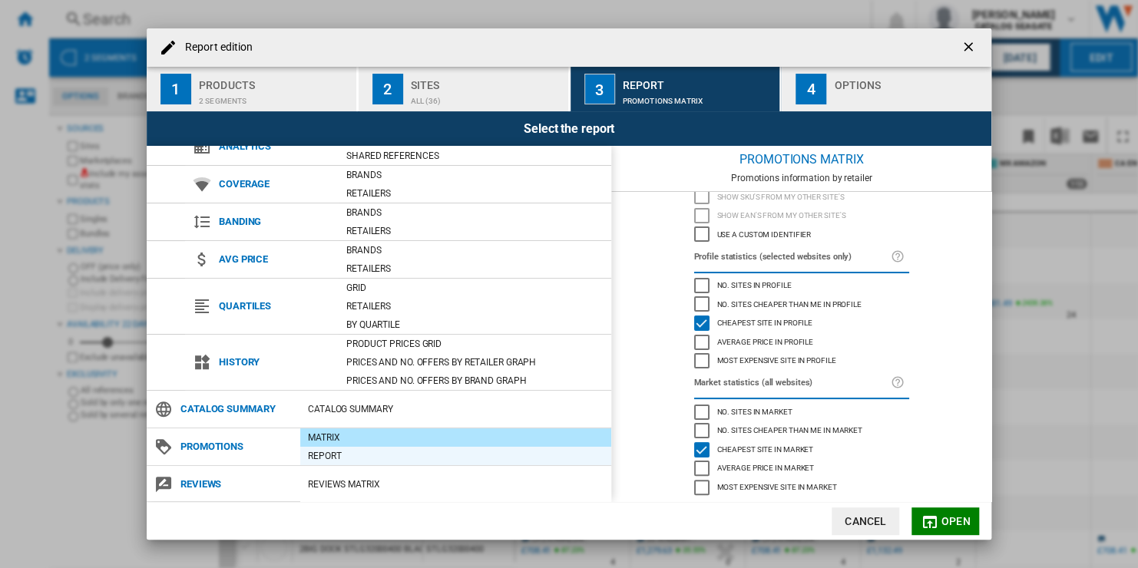
click at [449, 457] on div "Report" at bounding box center [455, 455] width 311 height 15
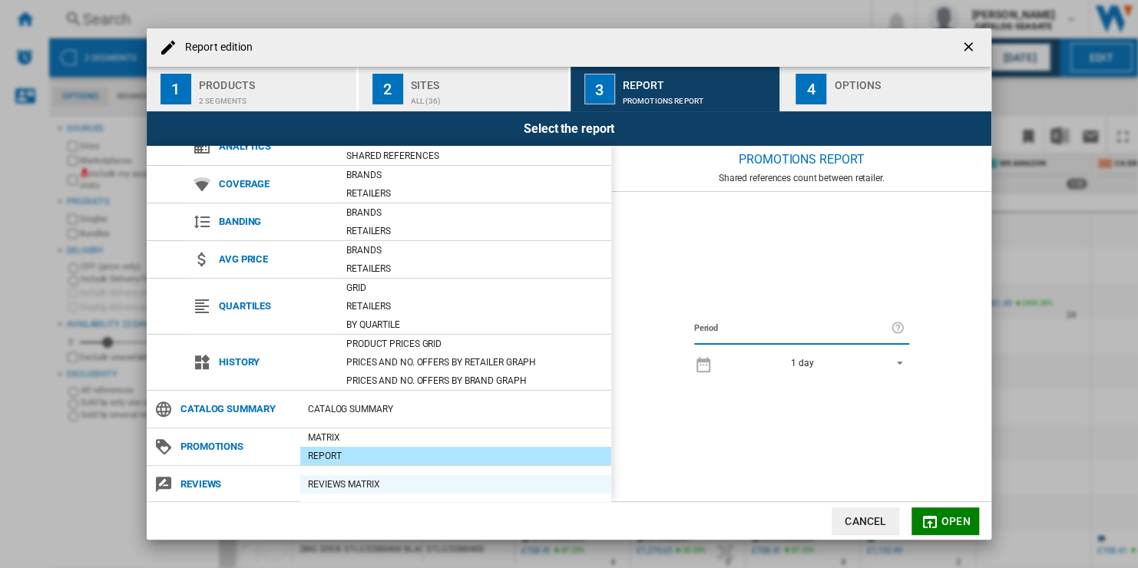
click at [450, 480] on div "REVIEWS Matrix" at bounding box center [455, 484] width 311 height 15
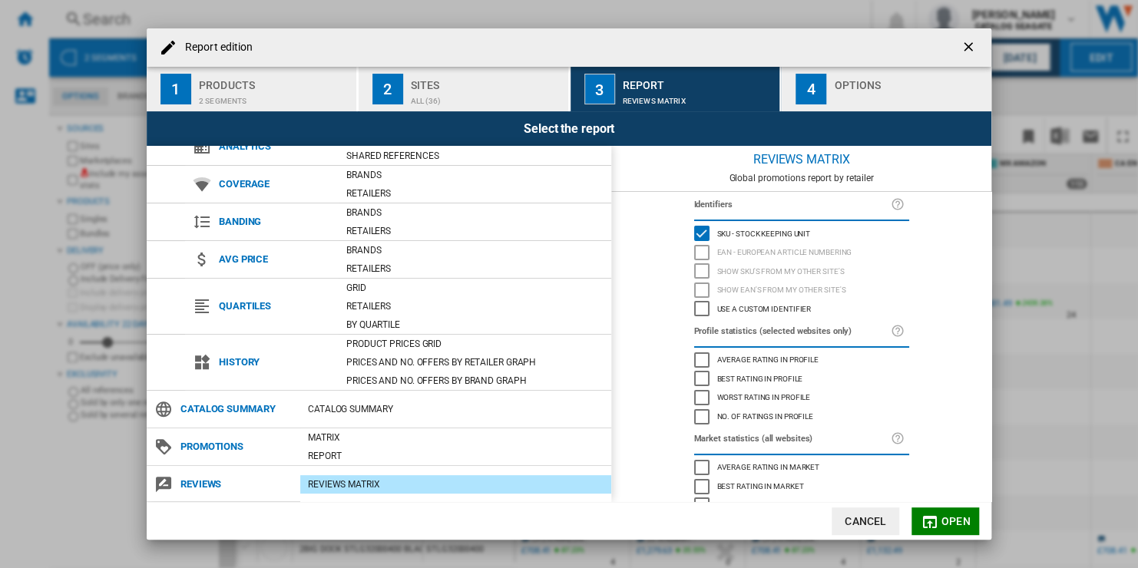
scroll to position [37, 0]
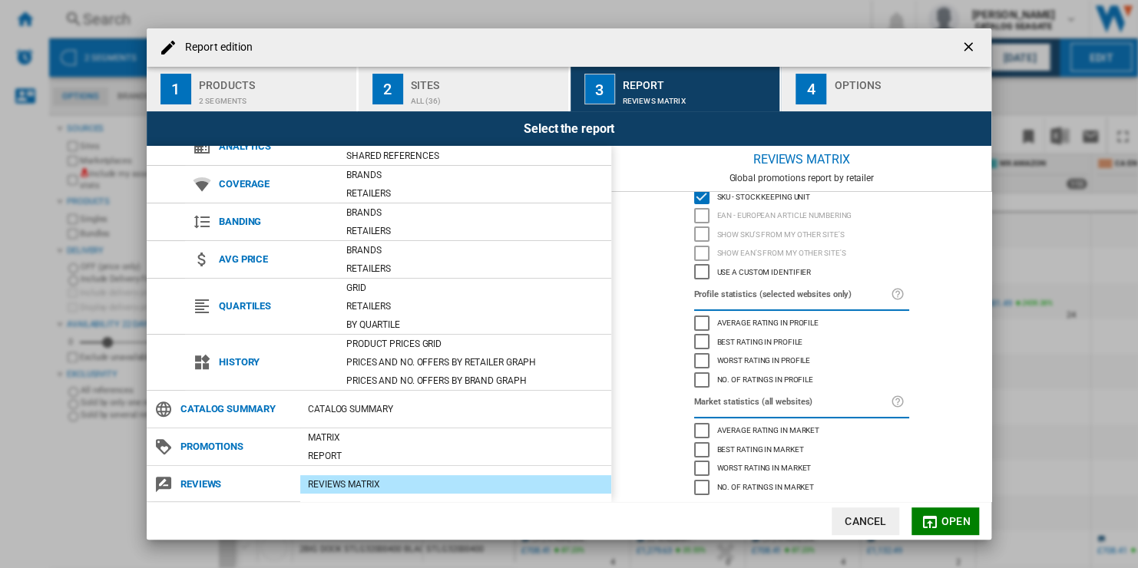
click at [861, 94] on div "Report edition ..." at bounding box center [909, 97] width 151 height 16
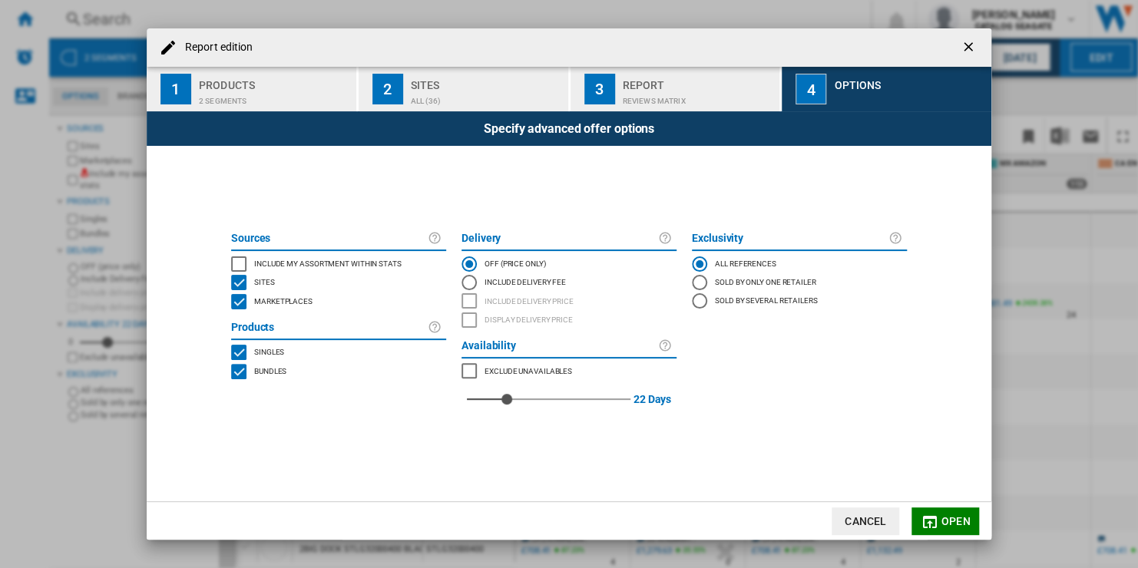
click at [363, 266] on span "Include my assortment within stats" at bounding box center [327, 262] width 147 height 11
click at [646, 89] on div "REVIEWS Matrix" at bounding box center [698, 97] width 151 height 16
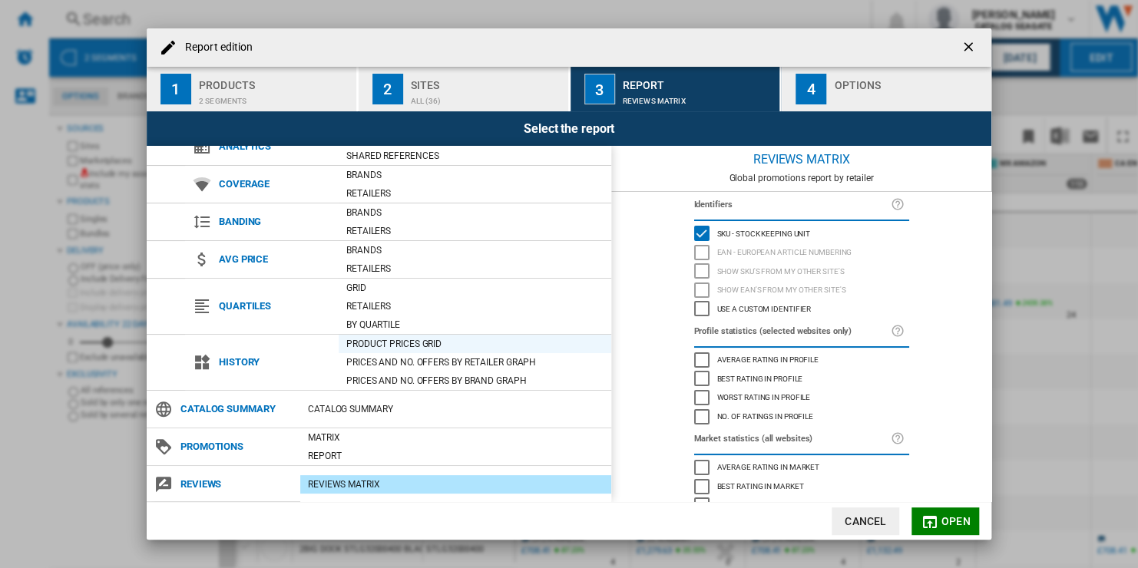
scroll to position [55, 0]
click at [697, 359] on div "Average rating in profile" at bounding box center [701, 359] width 15 height 15
click at [753, 378] on span "Best rating in profile" at bounding box center [760, 377] width 86 height 11
click at [781, 396] on span "Worst rating in profile" at bounding box center [764, 396] width 94 height 11
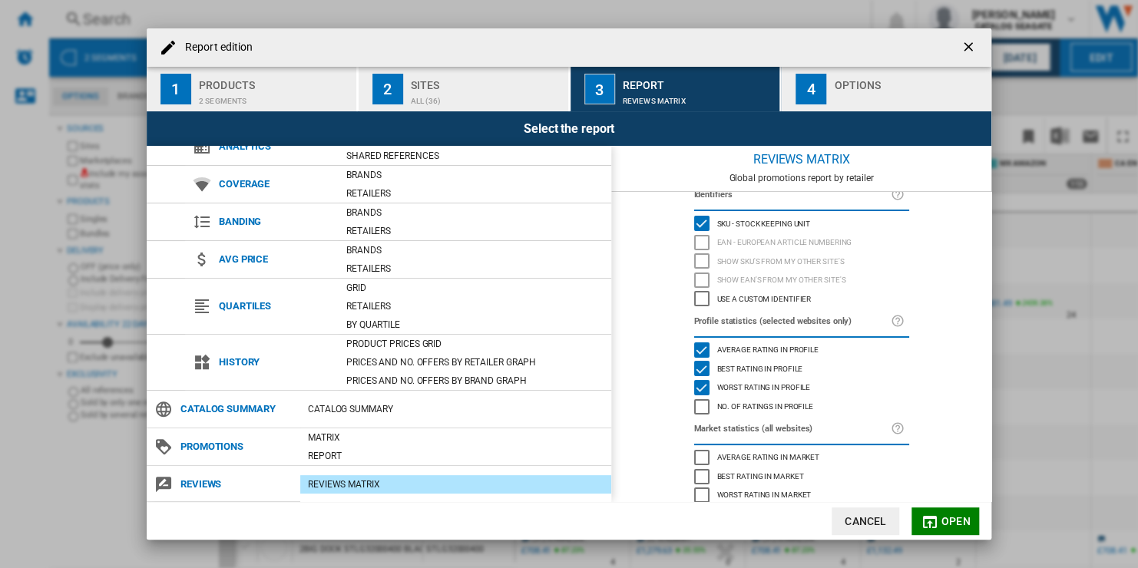
scroll to position [37, 0]
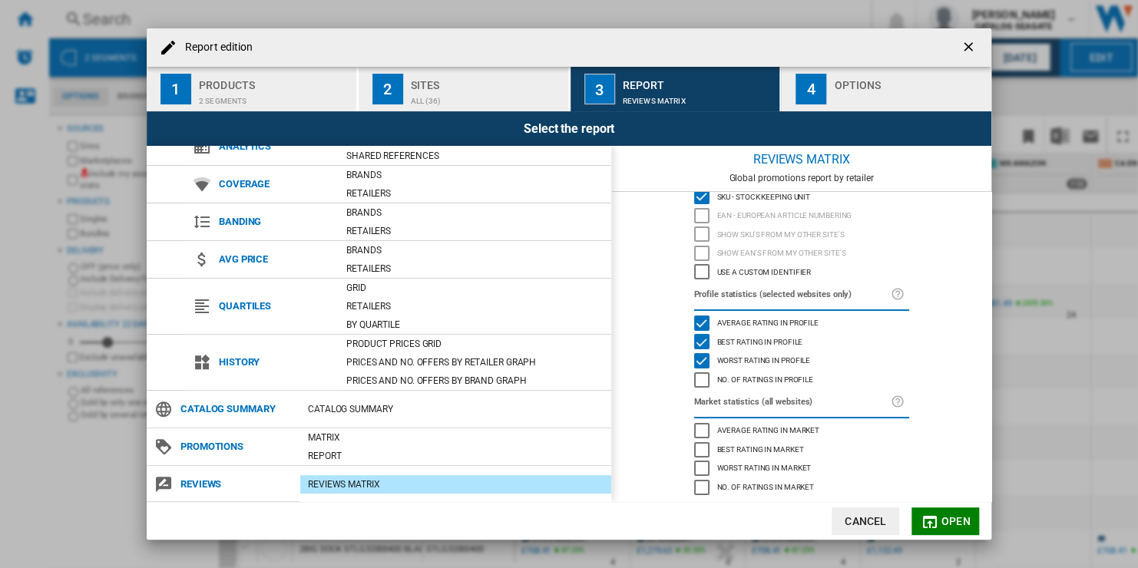
click at [947, 520] on span "Open" at bounding box center [955, 521] width 29 height 12
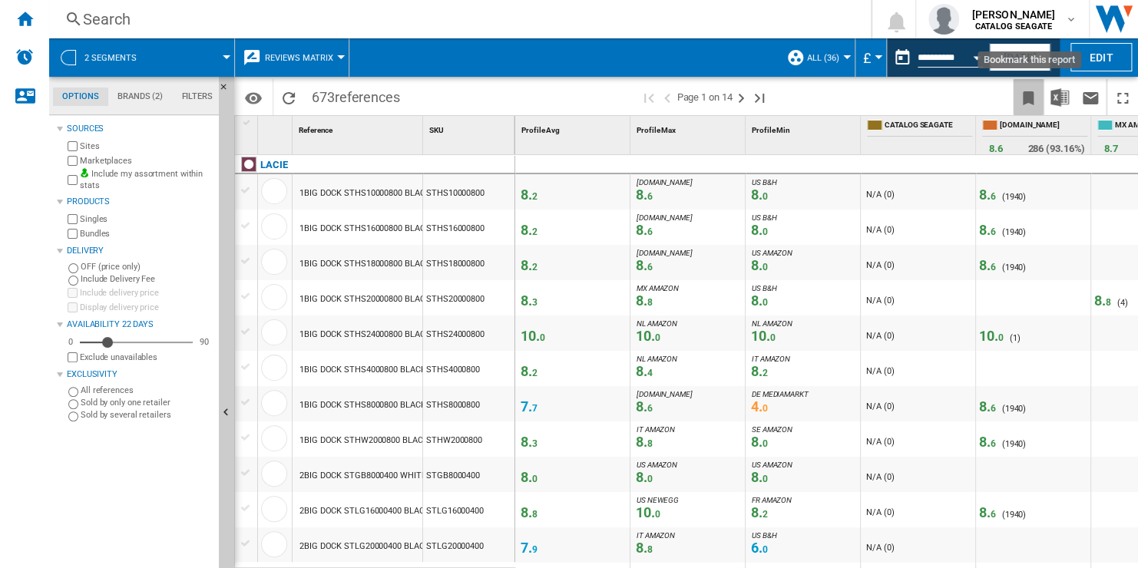
click at [1028, 103] on ng-md-icon "Bookmark this report" at bounding box center [1028, 98] width 18 height 18
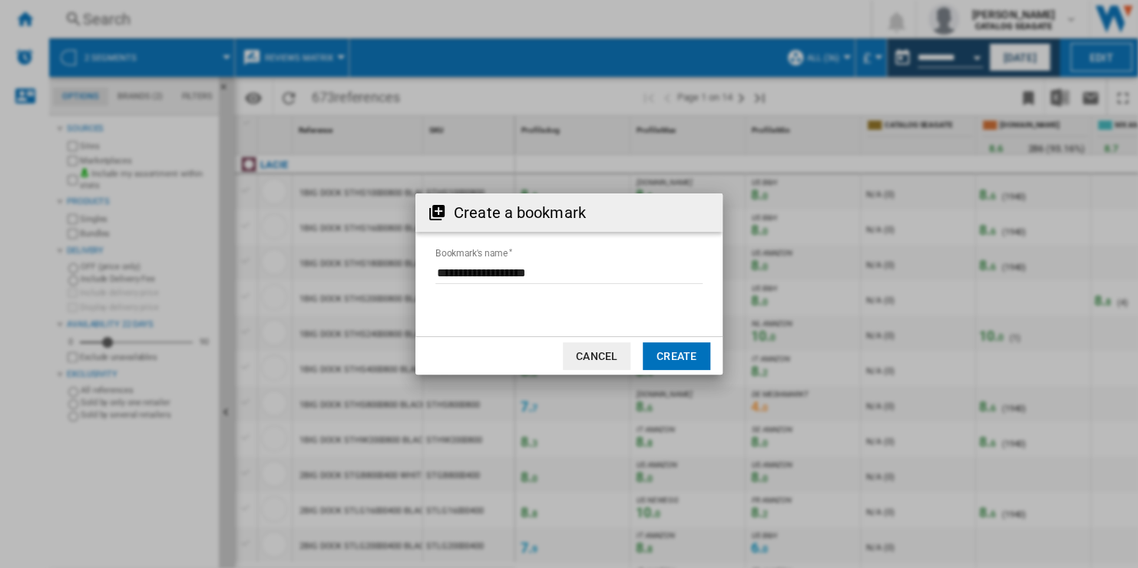
click at [589, 273] on input "Bookmark's name" at bounding box center [568, 272] width 267 height 23
type input "**********"
click at [673, 354] on button "Create" at bounding box center [677, 356] width 68 height 28
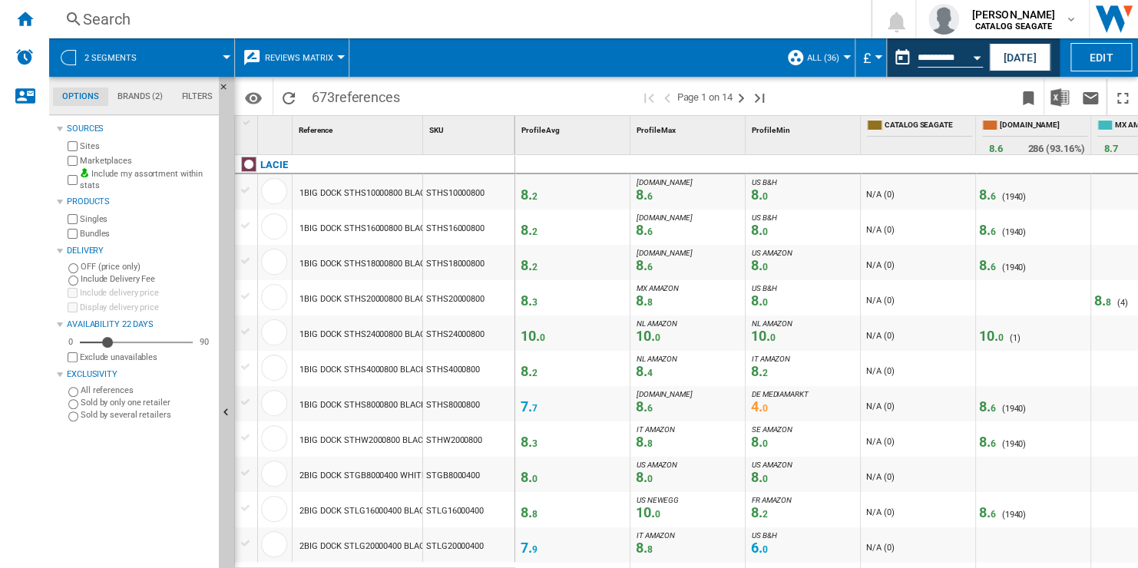
click at [330, 58] on span "Reviews Matrix" at bounding box center [299, 58] width 68 height 10
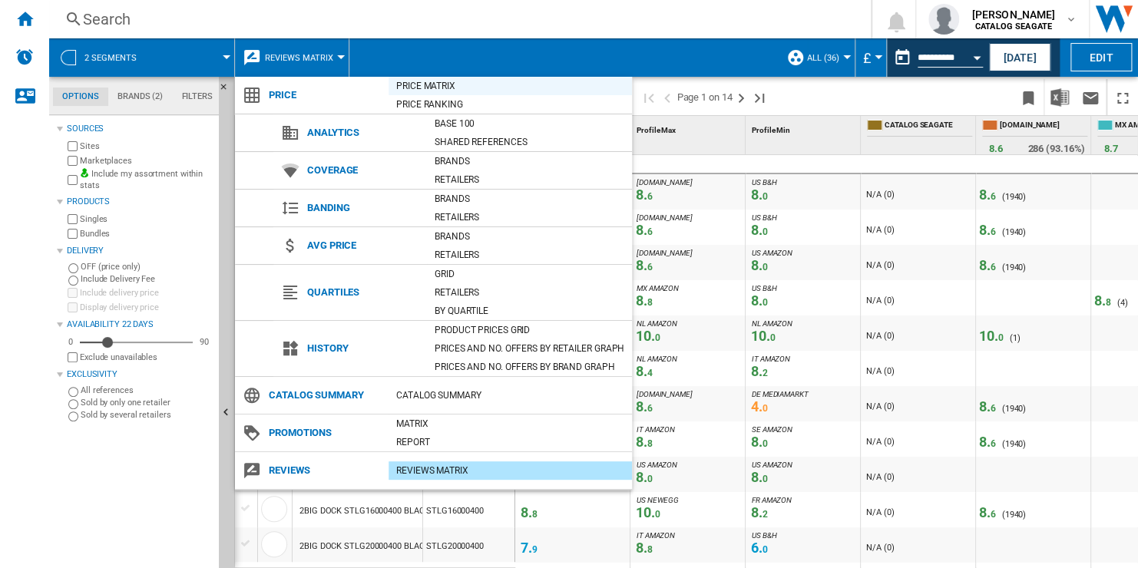
click at [484, 88] on div "Price Matrix" at bounding box center [510, 85] width 243 height 15
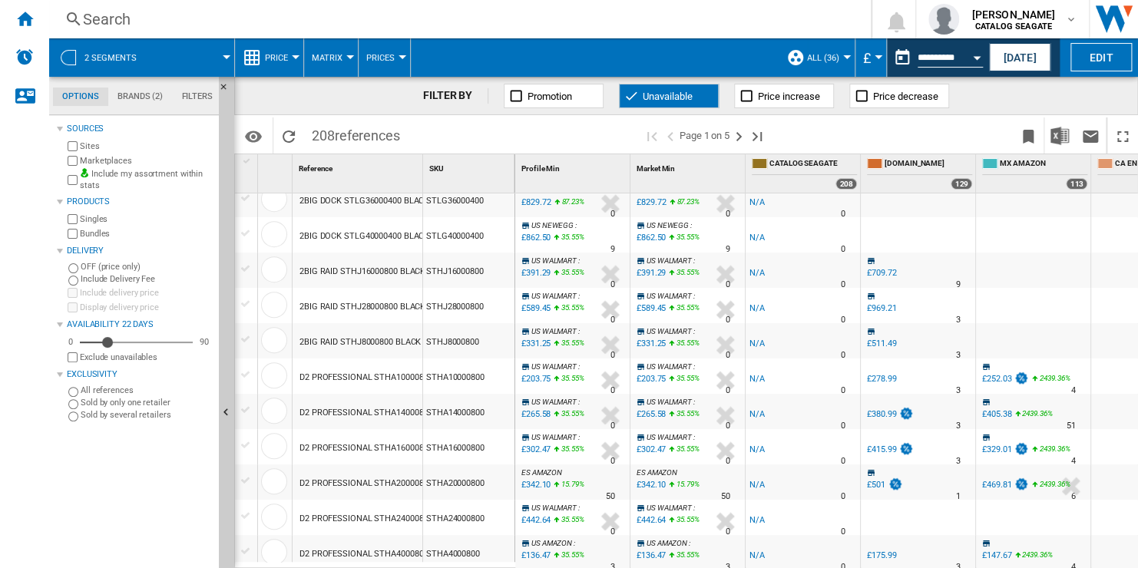
scroll to position [461, 0]
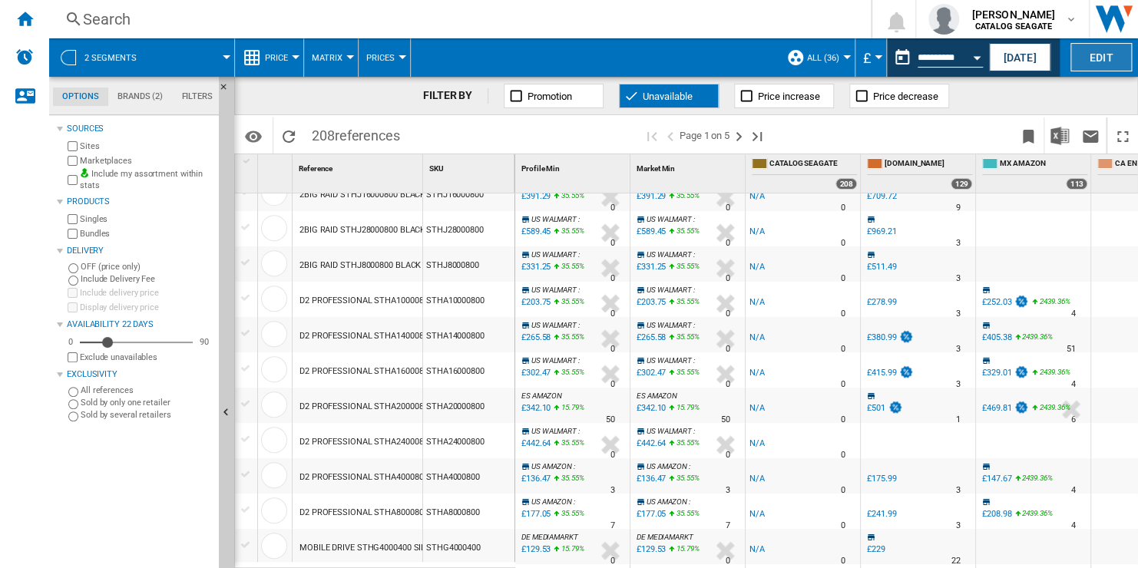
click at [1097, 58] on button "Edit" at bounding box center [1100, 57] width 61 height 28
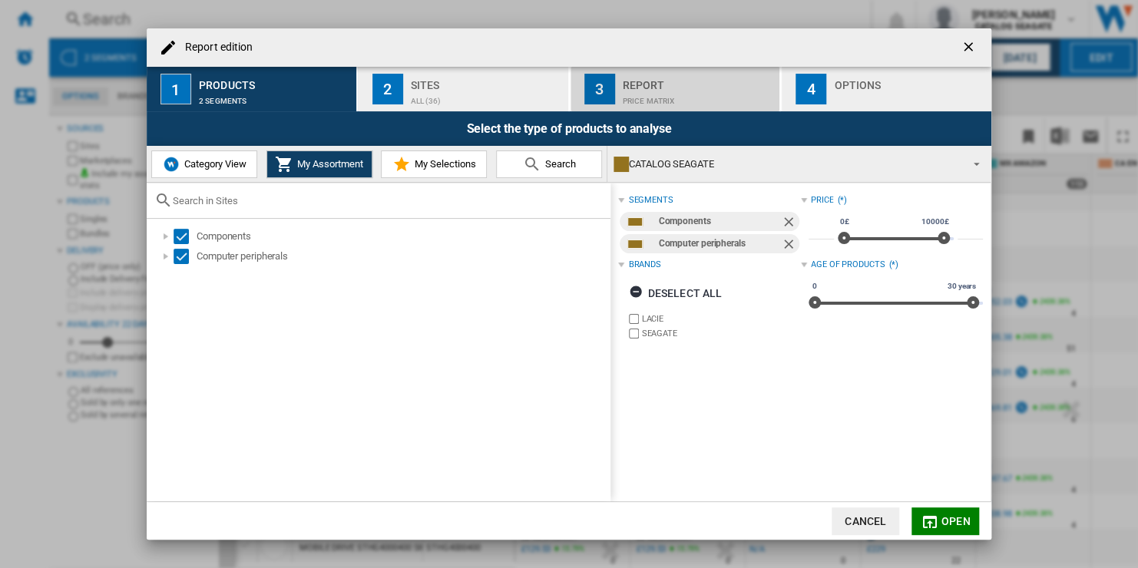
click at [722, 97] on div "Price Matrix" at bounding box center [698, 97] width 151 height 16
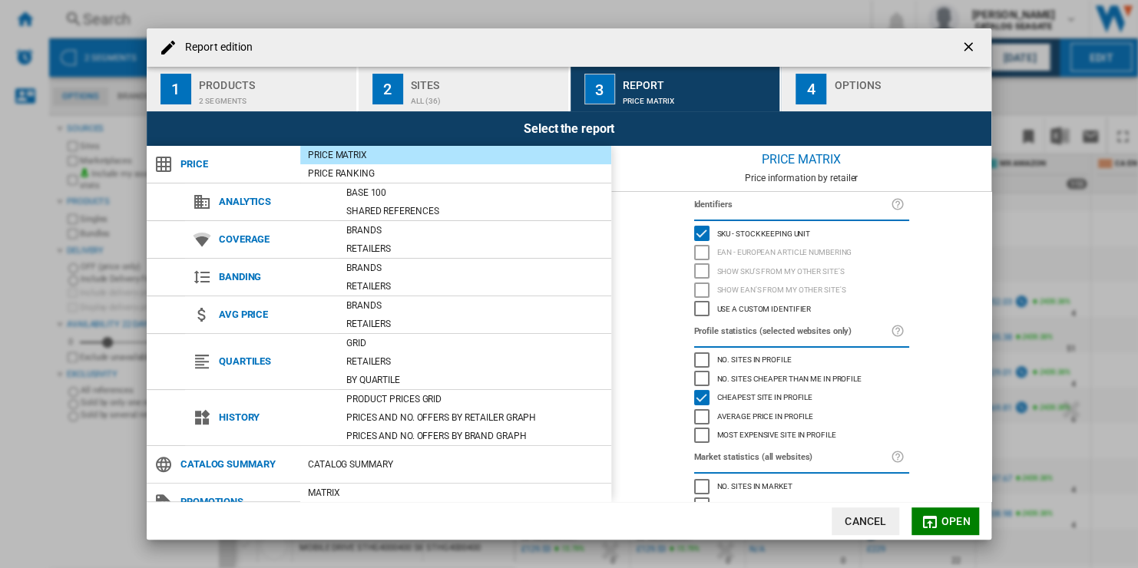
scroll to position [74, 0]
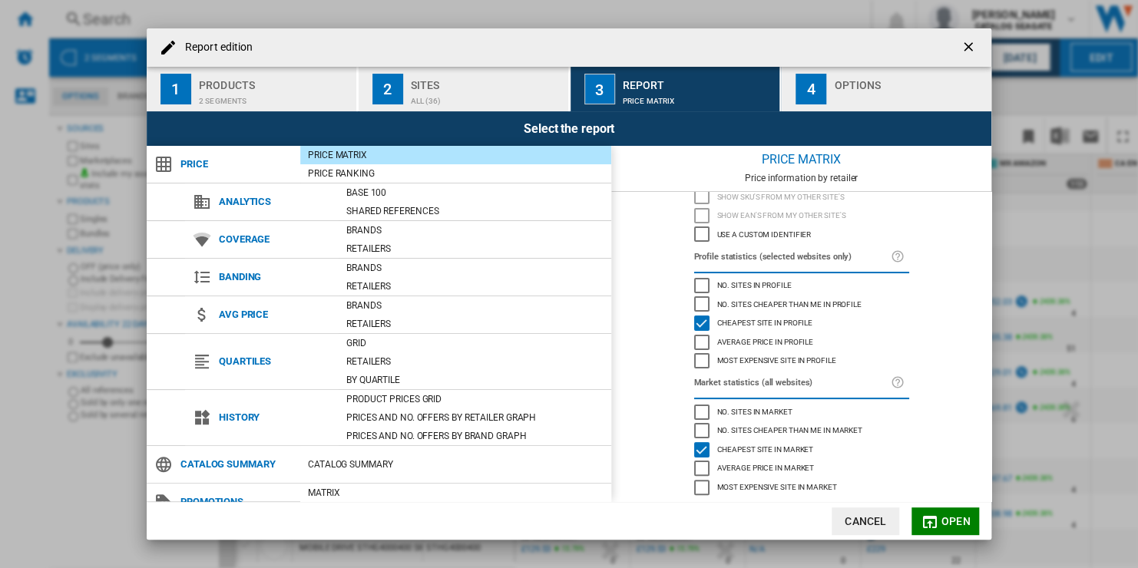
click at [966, 48] on ng-md-icon "getI18NText('BUTTONS.CLOSE_DIALOG')" at bounding box center [970, 48] width 18 height 18
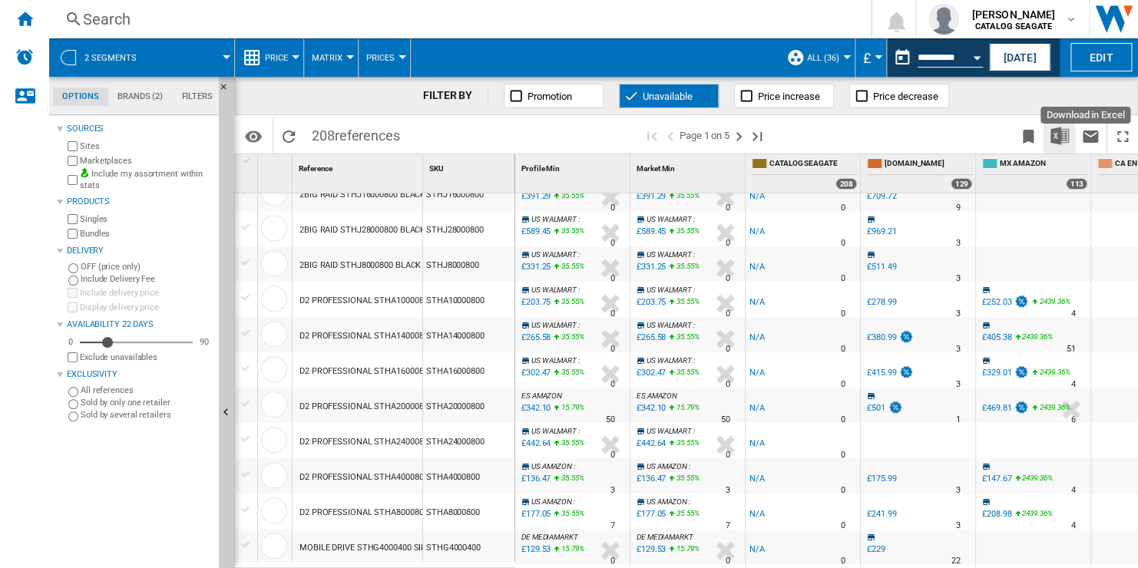
click at [1055, 139] on img "Download in Excel" at bounding box center [1060, 136] width 18 height 18
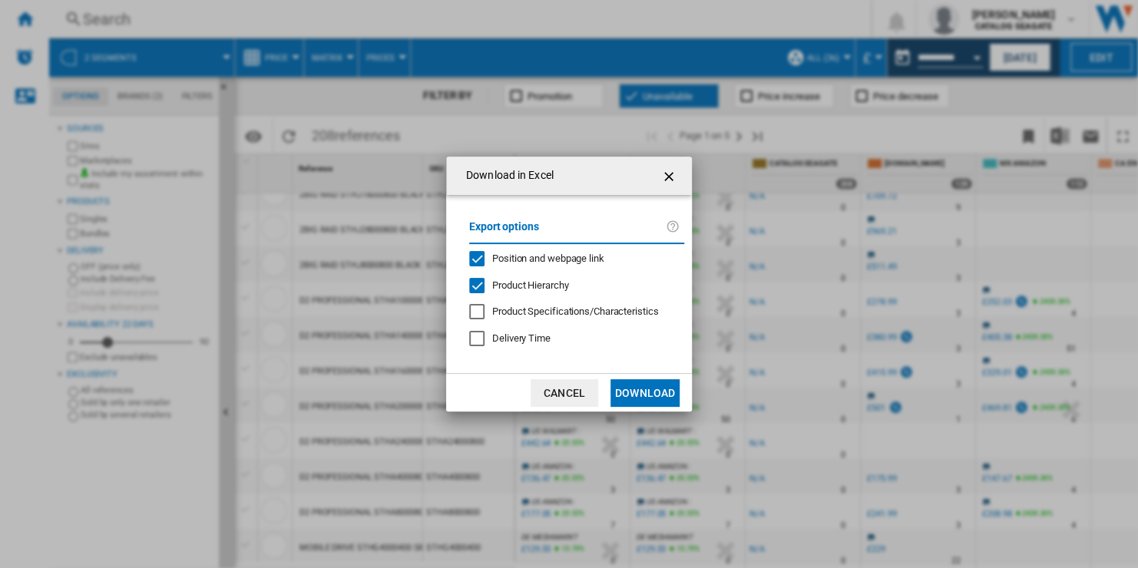
click at [559, 286] on span "Product Hierarchy" at bounding box center [530, 286] width 76 height 12
click at [565, 260] on span "Position and webpage link" at bounding box center [548, 259] width 112 height 12
click at [650, 390] on button "Download" at bounding box center [644, 393] width 69 height 28
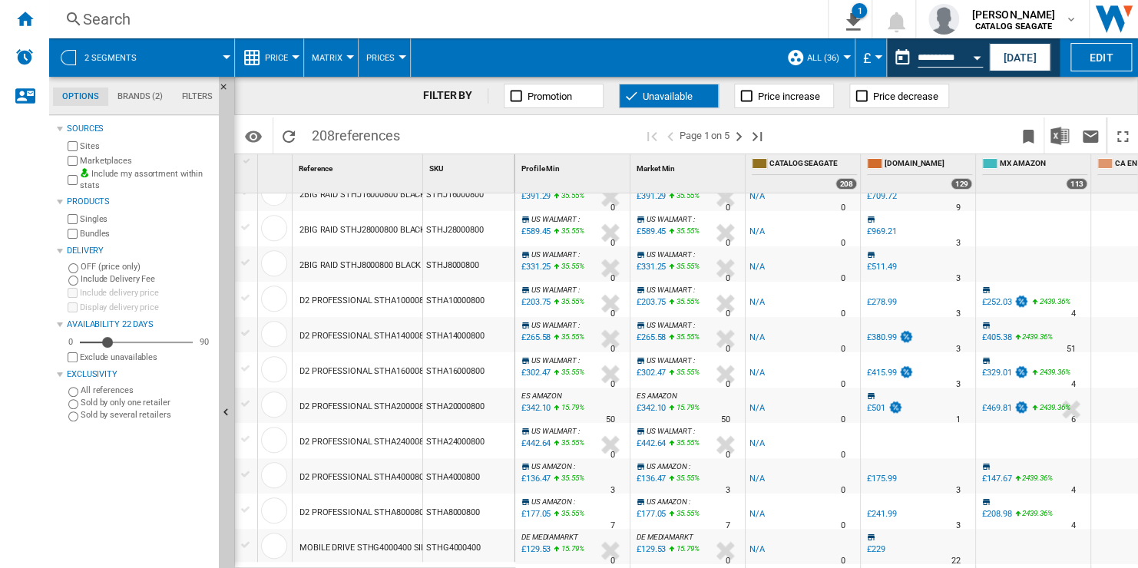
scroll to position [0, 0]
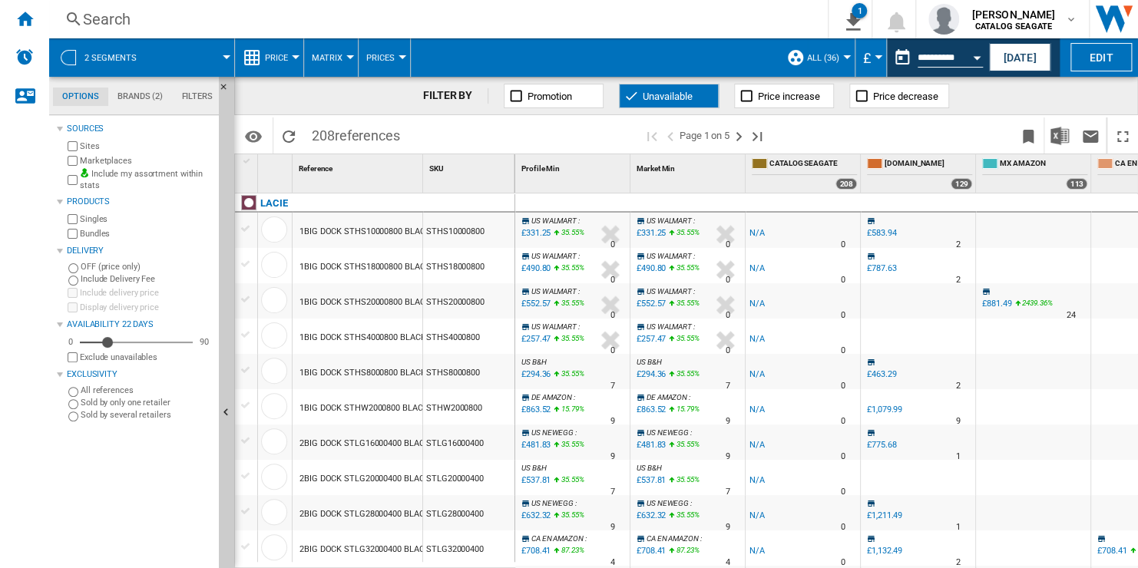
click at [541, 230] on div "£331.25" at bounding box center [534, 233] width 31 height 15
click at [542, 231] on div "£331.25" at bounding box center [534, 233] width 31 height 15
click at [644, 230] on div "£331.25" at bounding box center [649, 233] width 31 height 15
click at [881, 234] on div "£583.94" at bounding box center [881, 233] width 29 height 10
click at [879, 233] on div "£583.94" at bounding box center [881, 233] width 29 height 10
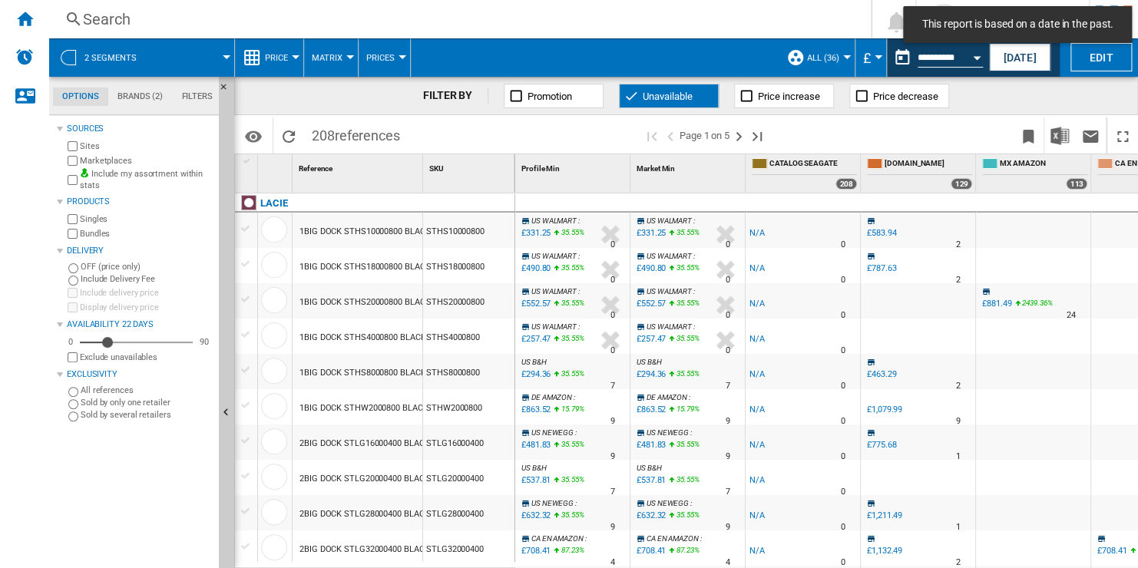
click at [541, 227] on div "£331.25" at bounding box center [534, 233] width 31 height 15
click at [532, 233] on div "£331.25" at bounding box center [534, 233] width 31 height 15
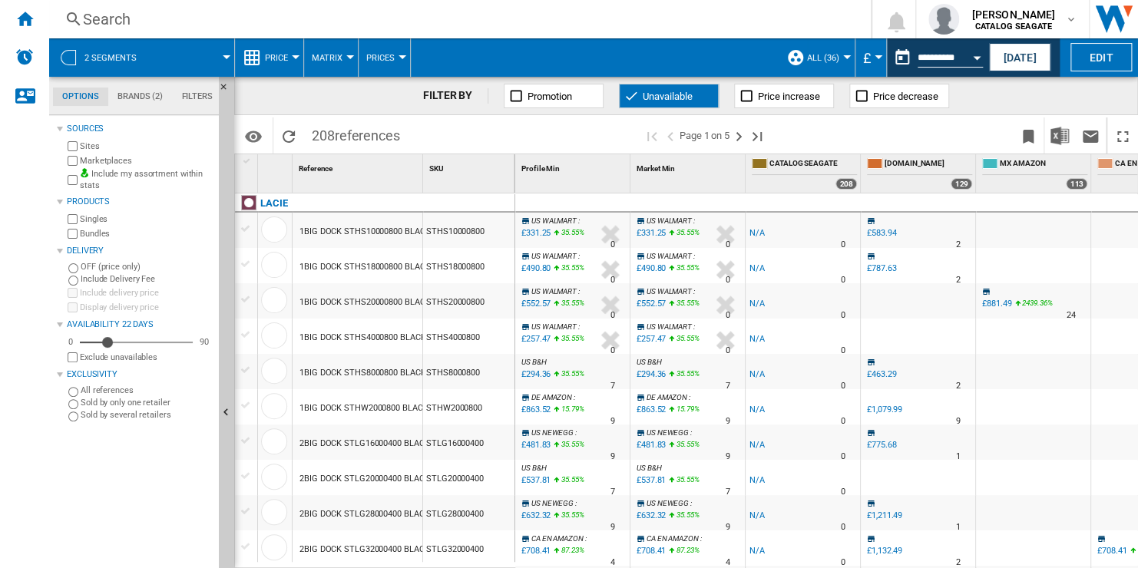
click at [538, 240] on div "£331.25" at bounding box center [534, 233] width 31 height 15
click at [532, 375] on div "£294.36" at bounding box center [534, 374] width 31 height 15
click at [667, 372] on div at bounding box center [670, 376] width 8 height 18
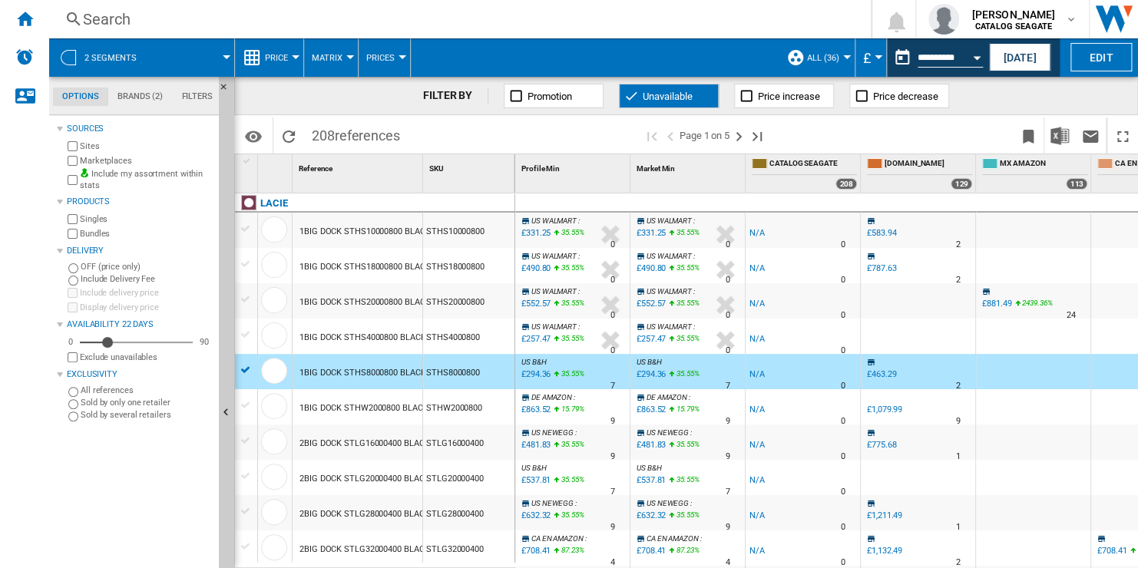
click at [661, 373] on div "£294.36" at bounding box center [649, 374] width 31 height 15
click at [657, 372] on div "£294.36" at bounding box center [649, 374] width 31 height 15
click at [652, 371] on div "£294.36" at bounding box center [649, 374] width 31 height 15
click at [881, 374] on div "£463.29" at bounding box center [881, 374] width 29 height 10
click at [879, 372] on div "£463.29" at bounding box center [881, 374] width 29 height 10
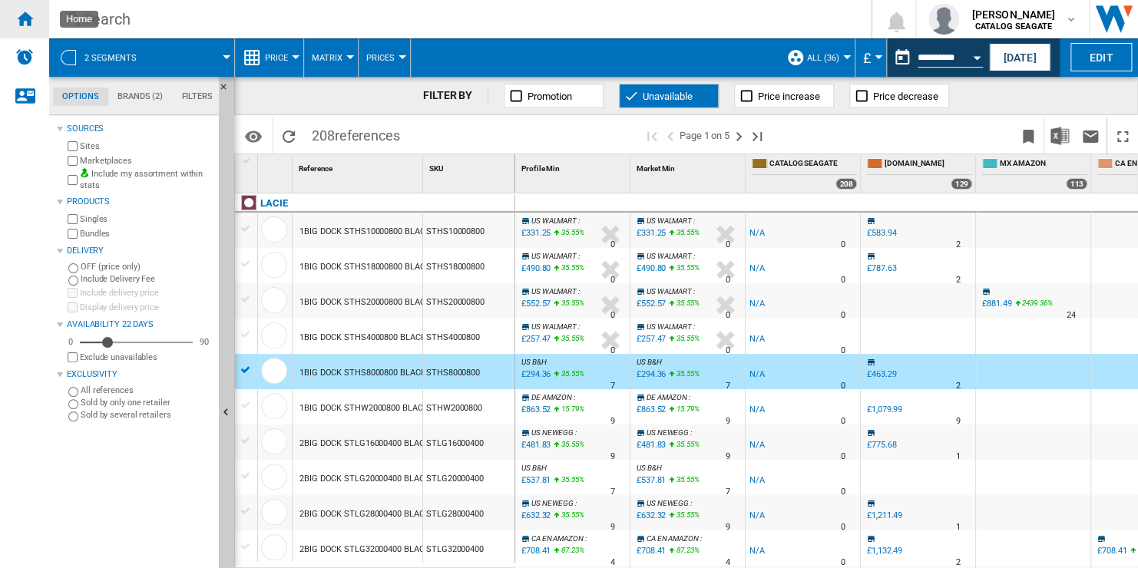
click at [15, 22] on ng-md-icon "Home" at bounding box center [24, 18] width 18 height 18
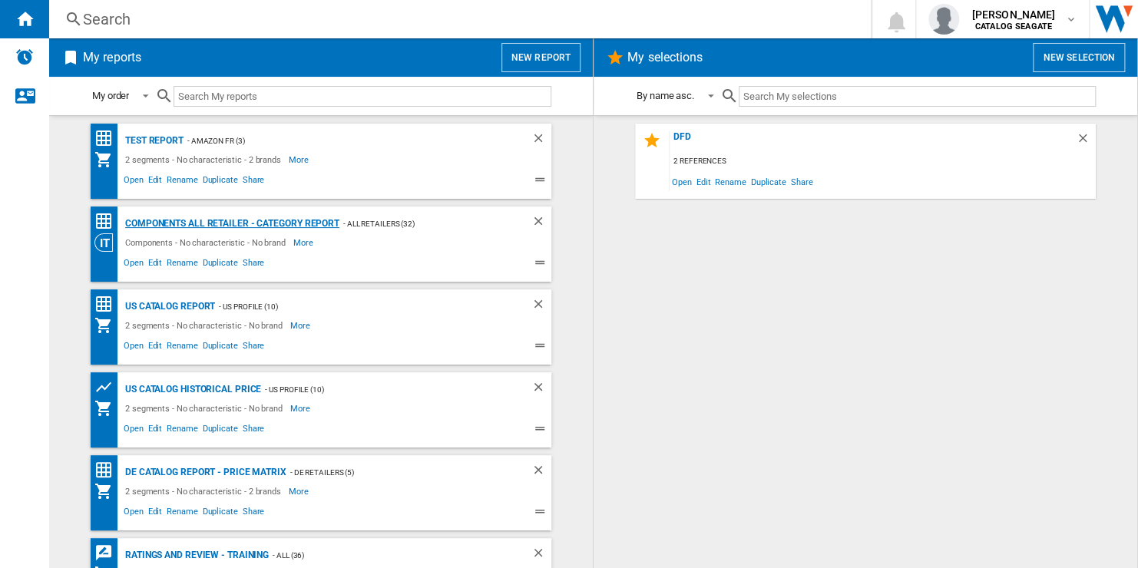
click at [260, 224] on div "Components all Retailer - Category Report" at bounding box center [230, 223] width 218 height 19
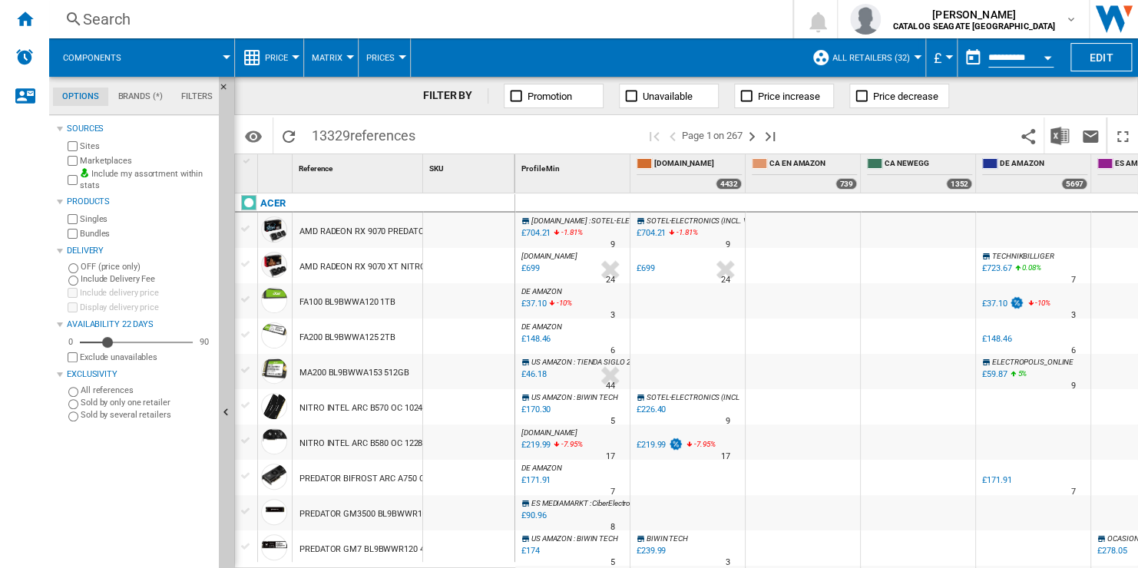
click at [647, 230] on div "£704.21" at bounding box center [651, 233] width 29 height 10
click at [1027, 135] on ng-md-icon "Share this bookmark with others" at bounding box center [1028, 136] width 18 height 18
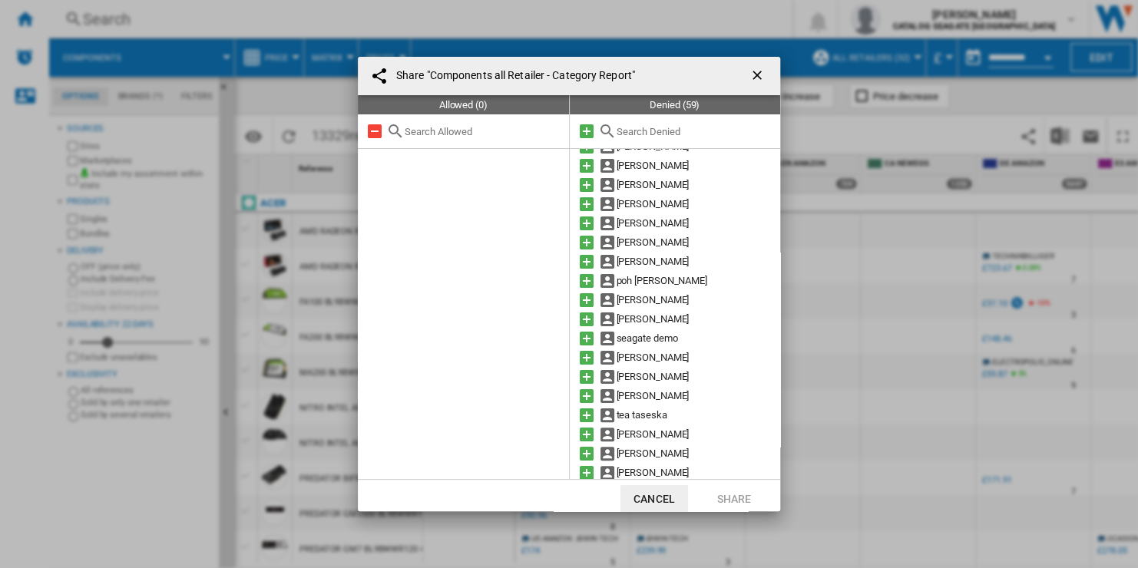
scroll to position [806, 0]
click at [680, 132] on input "text" at bounding box center [695, 132] width 157 height 12
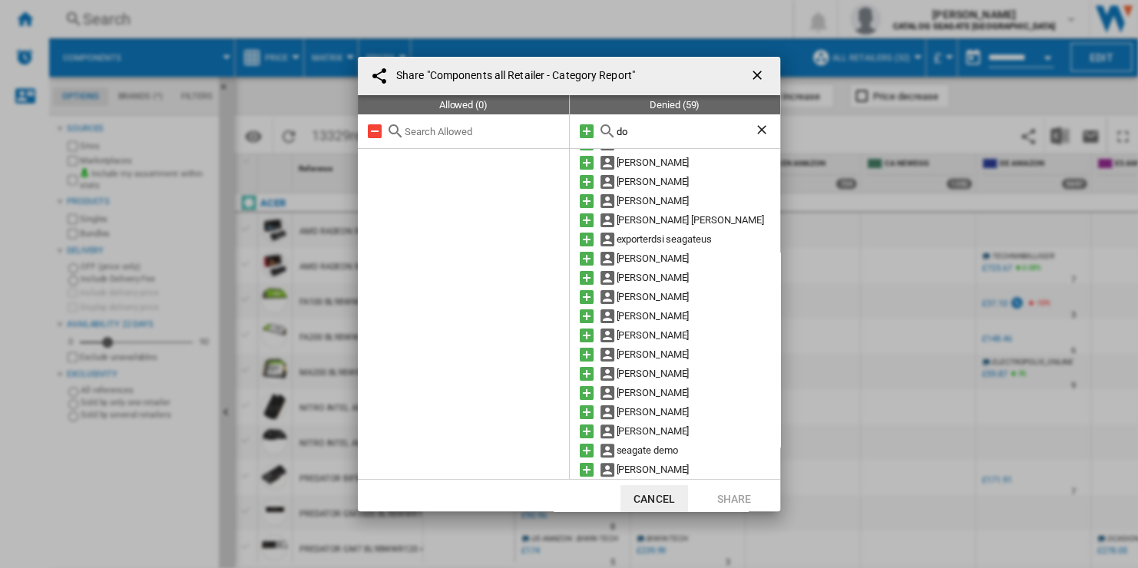
scroll to position [0, 0]
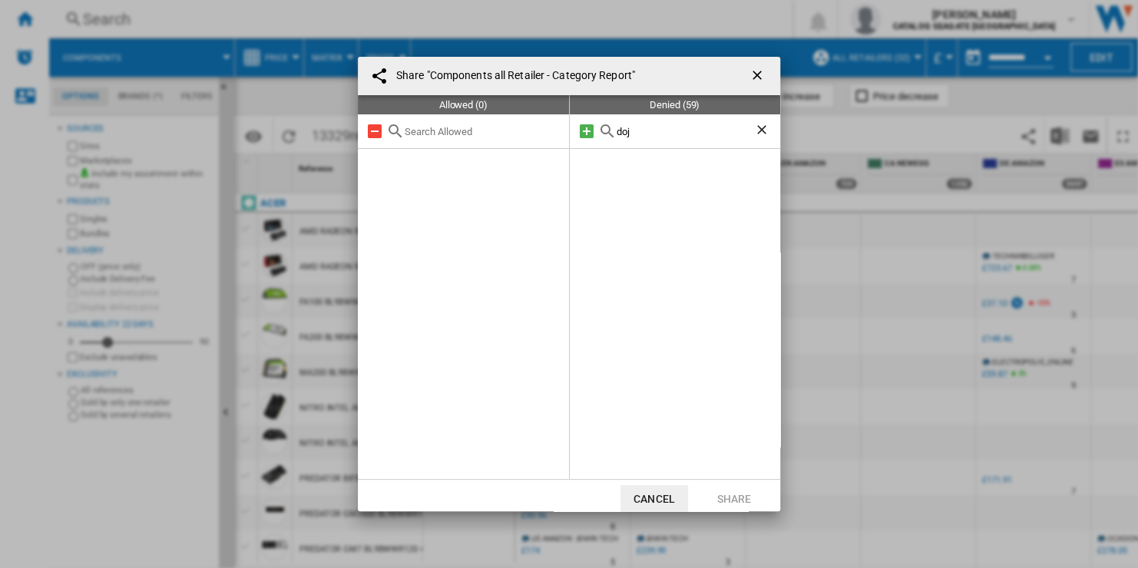
type input "doj"
click at [757, 128] on ng-md-icon "Clear search" at bounding box center [763, 131] width 18 height 18
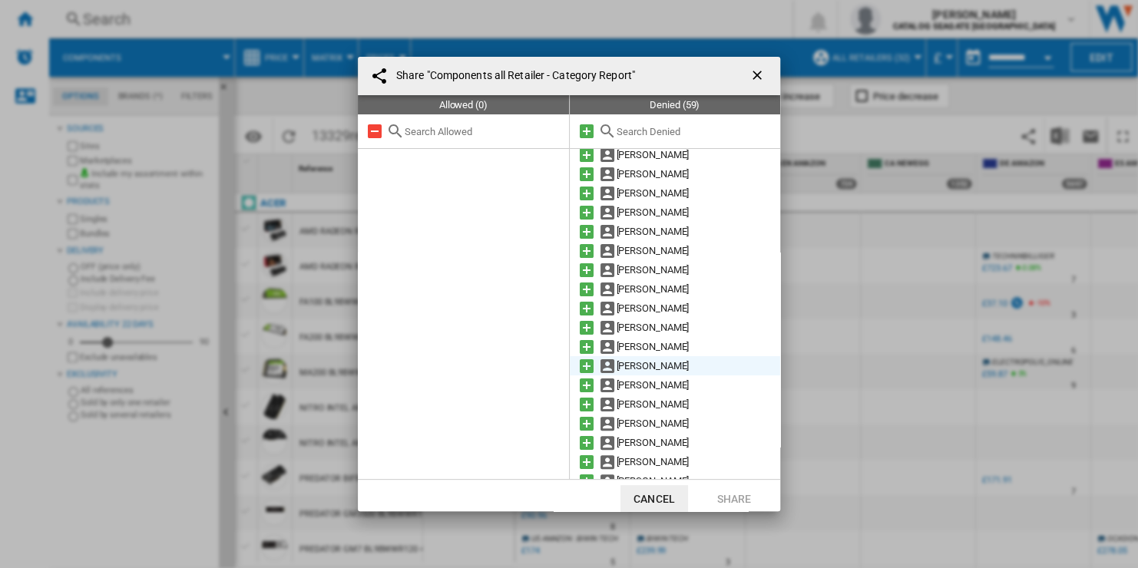
scroll to position [806, 0]
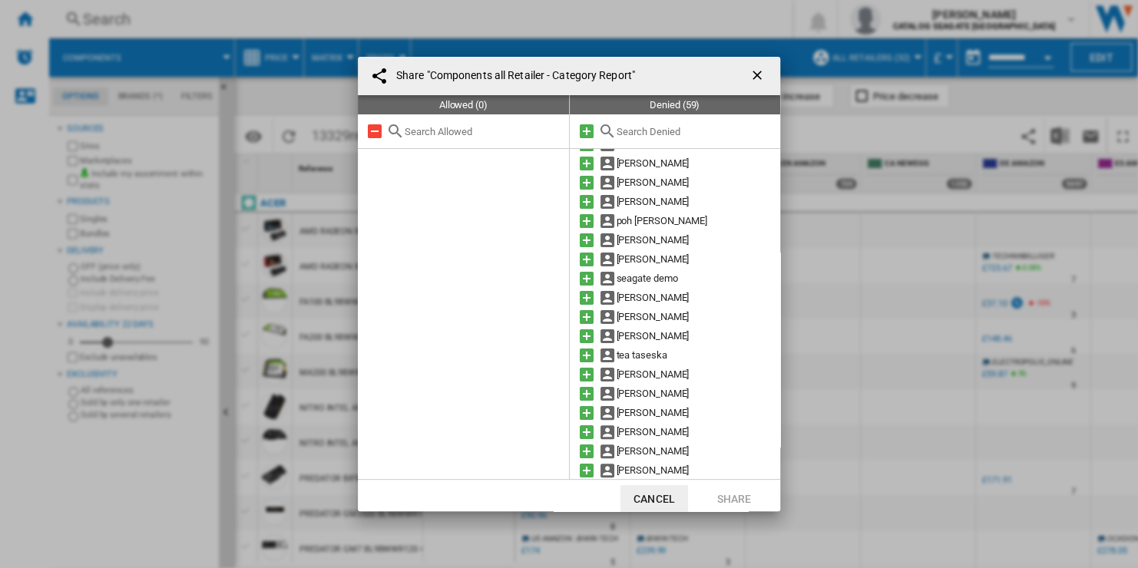
click at [749, 74] on ng-md-icon "getI18NText('BUTTONS.CLOSE_DIALOG')" at bounding box center [758, 77] width 18 height 18
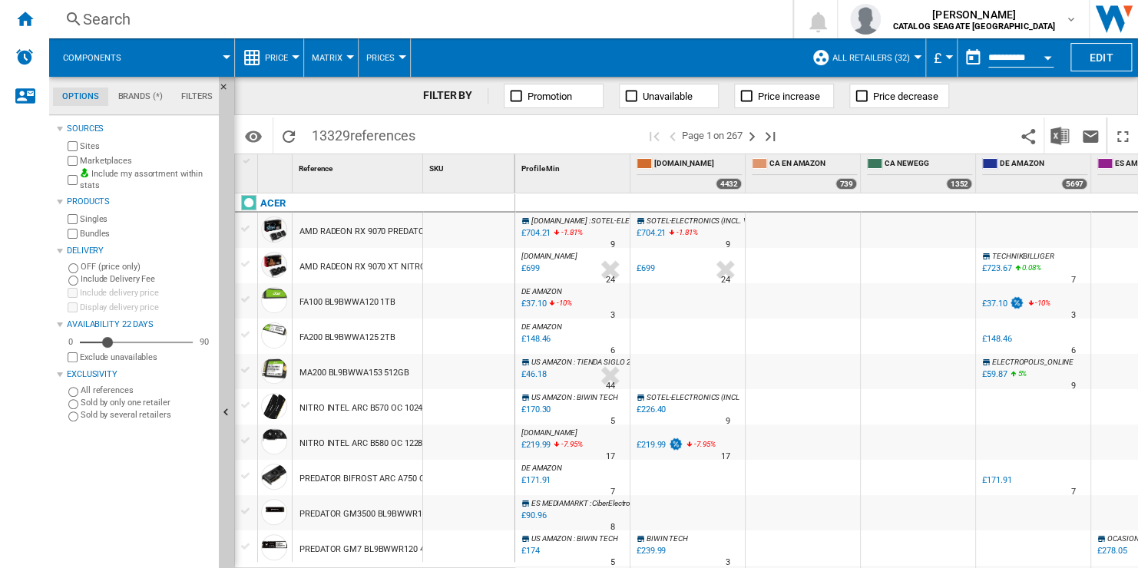
click at [173, 95] on md-tab-item "Filters" at bounding box center [197, 97] width 50 height 18
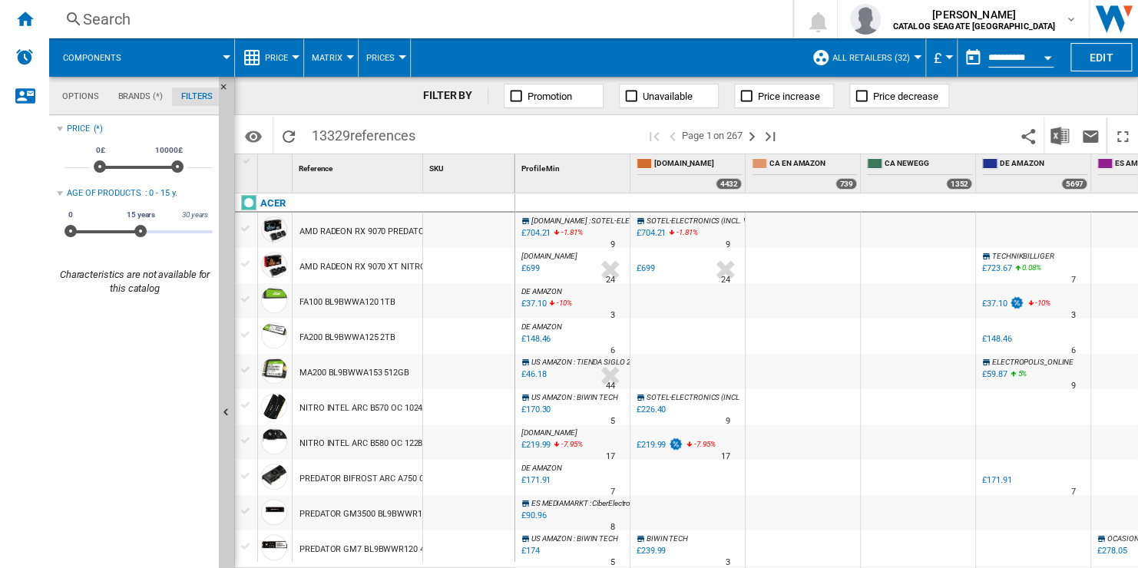
scroll to position [100, 0]
